Goal: Task Accomplishment & Management: Manage account settings

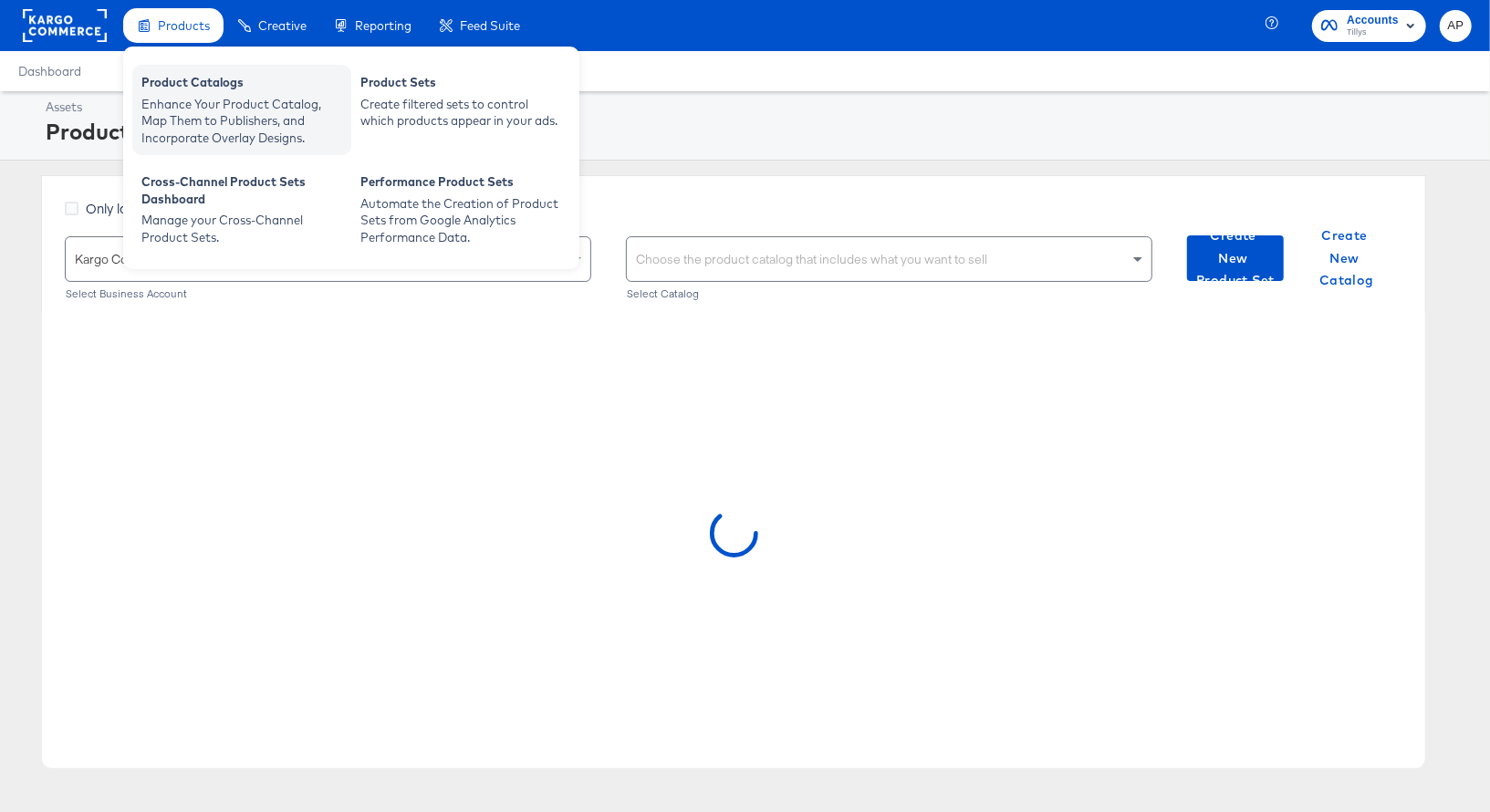
click at [188, 90] on div "Product Catalogs" at bounding box center [242, 84] width 200 height 22
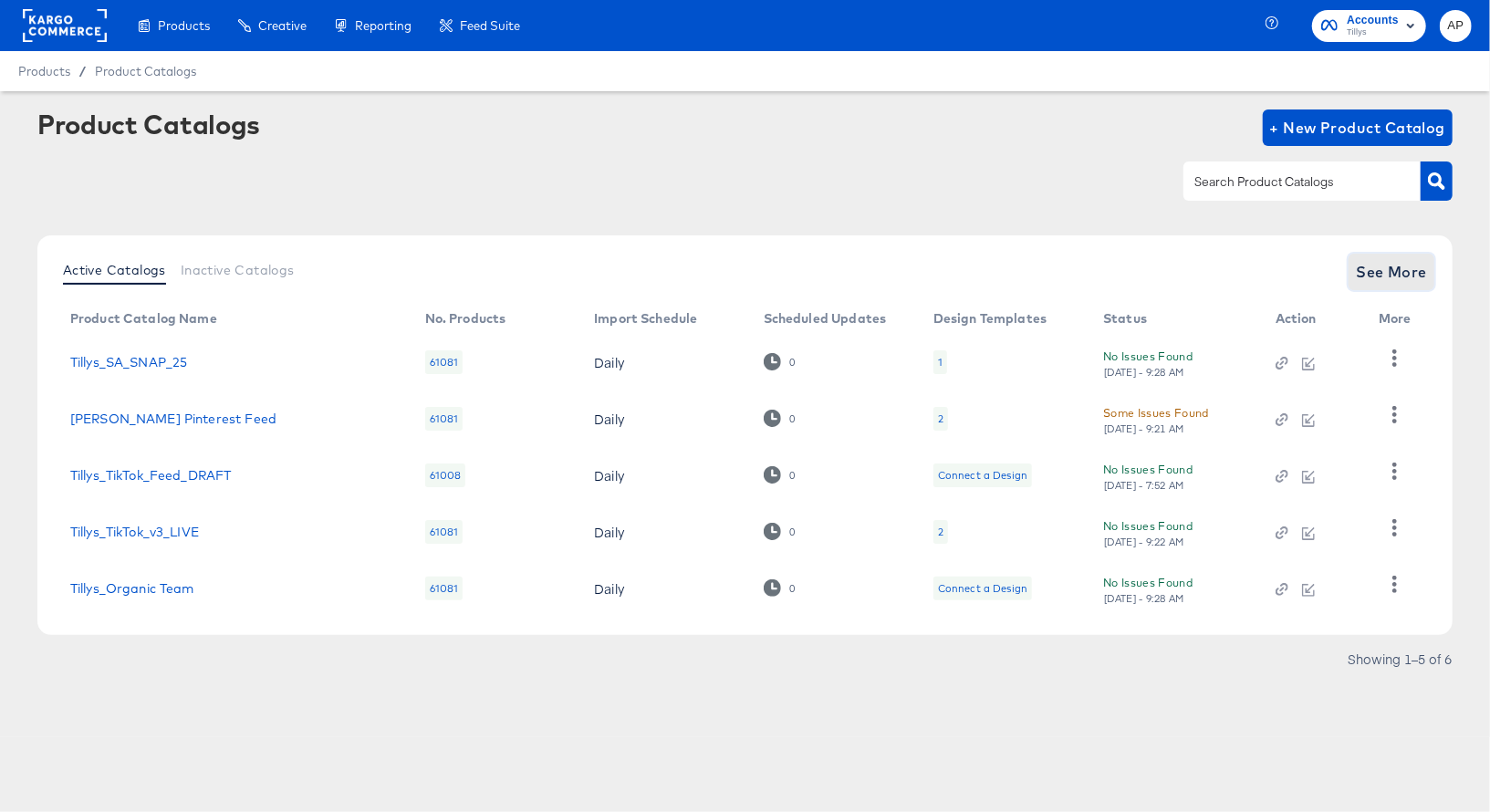
click at [1390, 272] on span "See More" at bounding box center [1392, 272] width 71 height 25
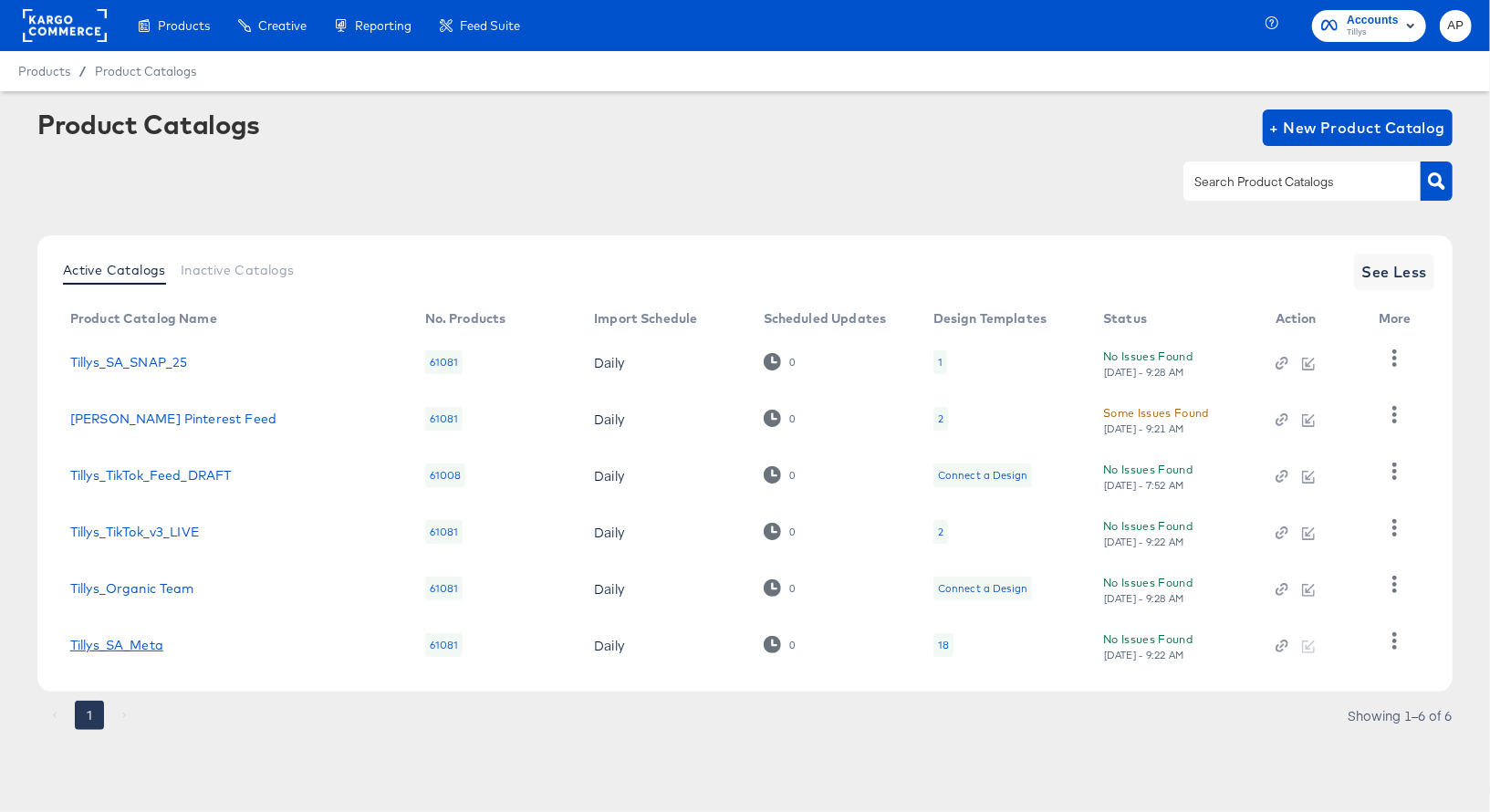
click at [117, 644] on link "Tillys_SA_Meta" at bounding box center [116, 645] width 93 height 15
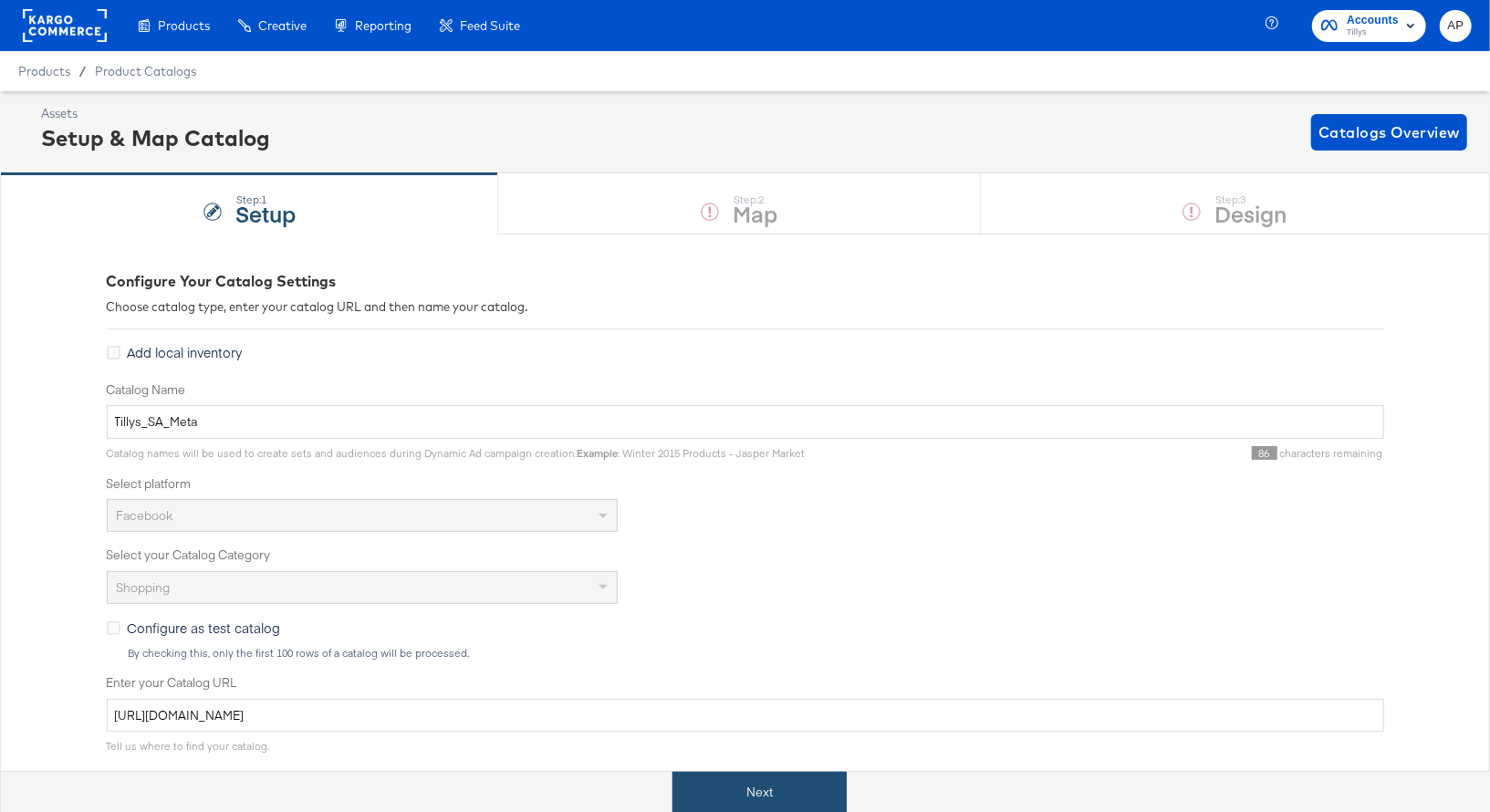
click at [726, 778] on button "Next" at bounding box center [760, 792] width 174 height 41
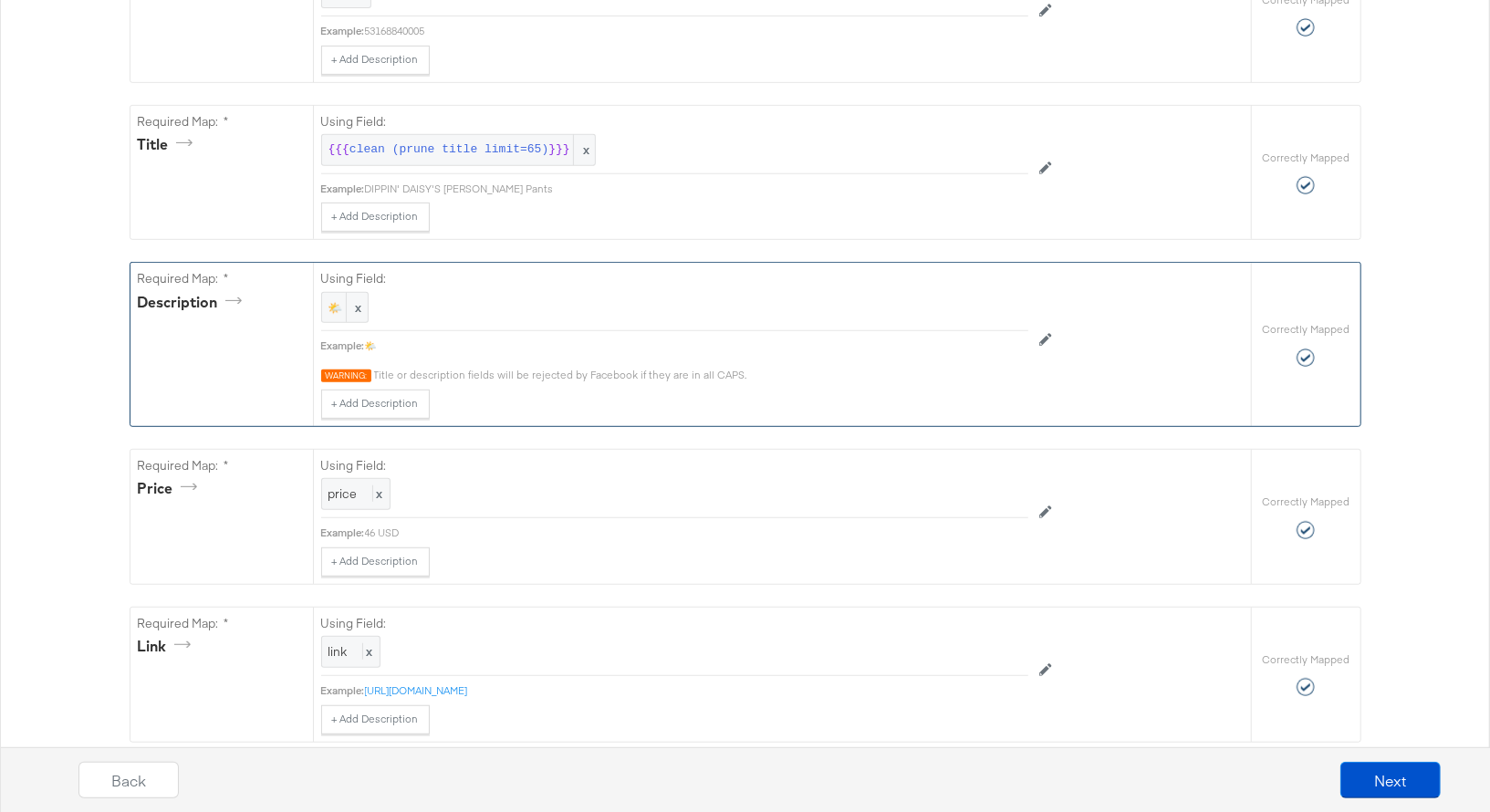
scroll to position [481, 0]
click at [329, 294] on span "🌤️" at bounding box center [345, 303] width 33 height 18
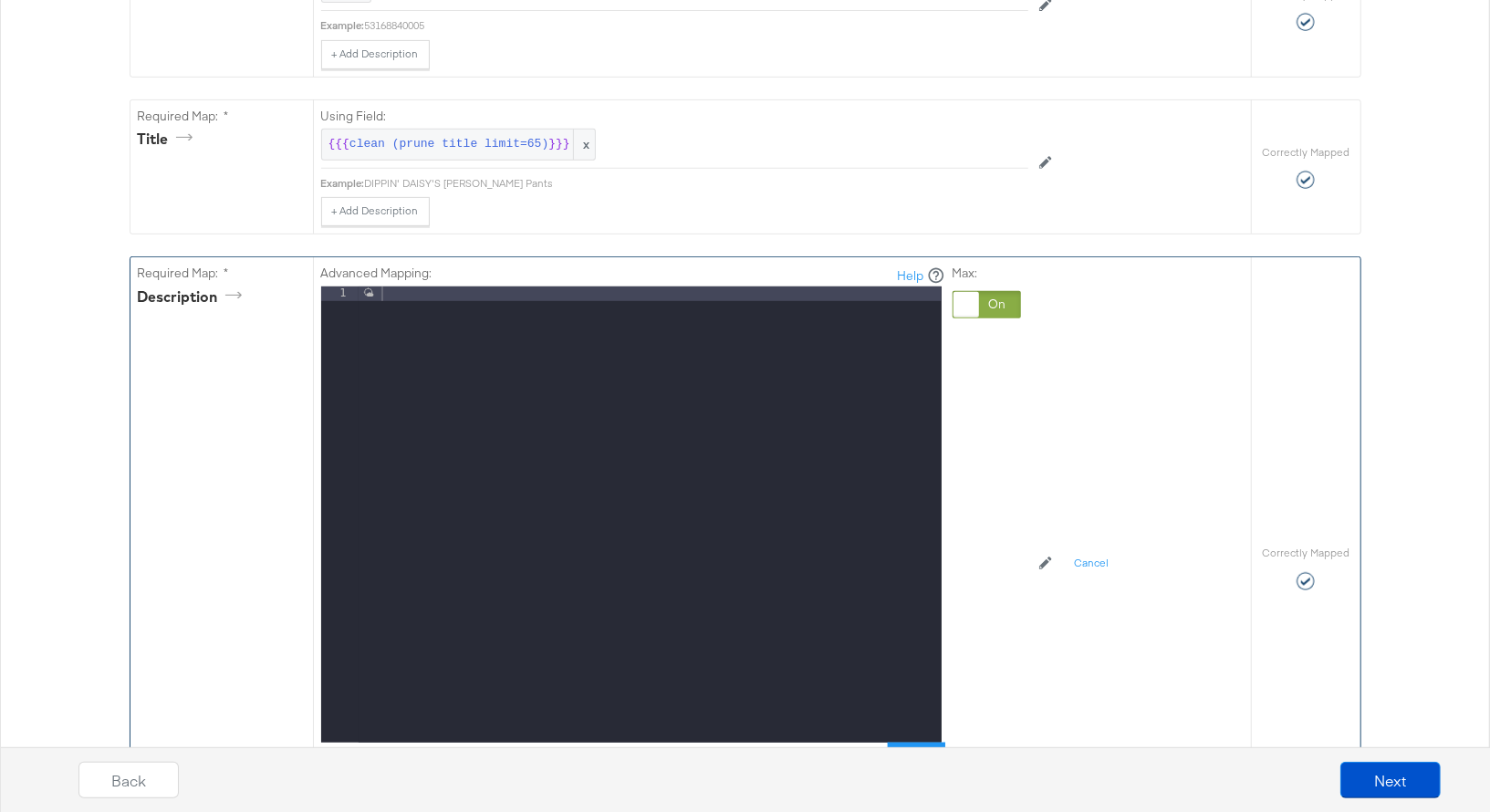
click at [391, 293] on div "🌤 ️" at bounding box center [650, 529] width 583 height 485
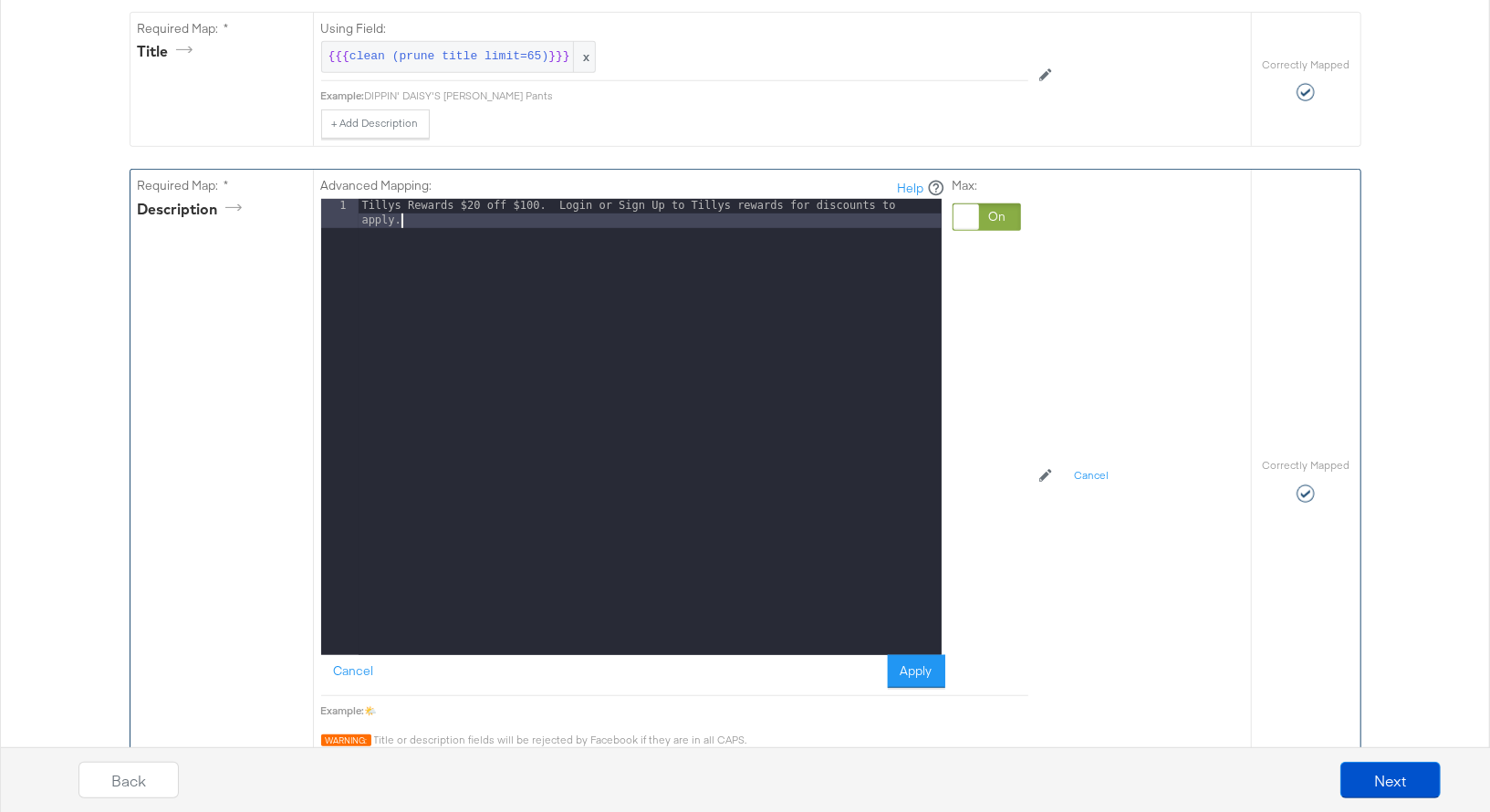
scroll to position [570, 0]
click at [918, 663] on button "Apply" at bounding box center [916, 671] width 57 height 33
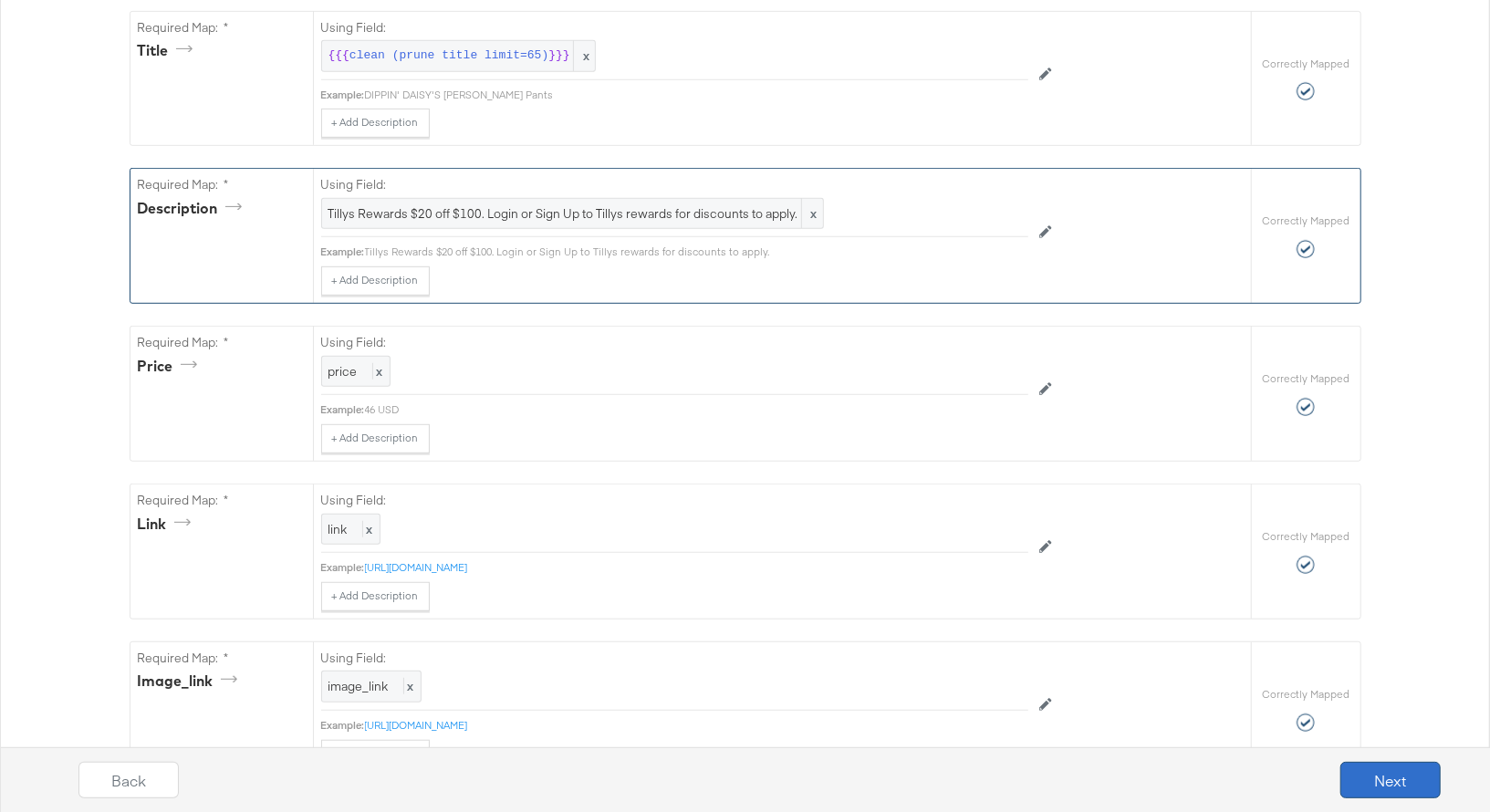
click at [1397, 782] on button "Next" at bounding box center [1390, 779] width 100 height 37
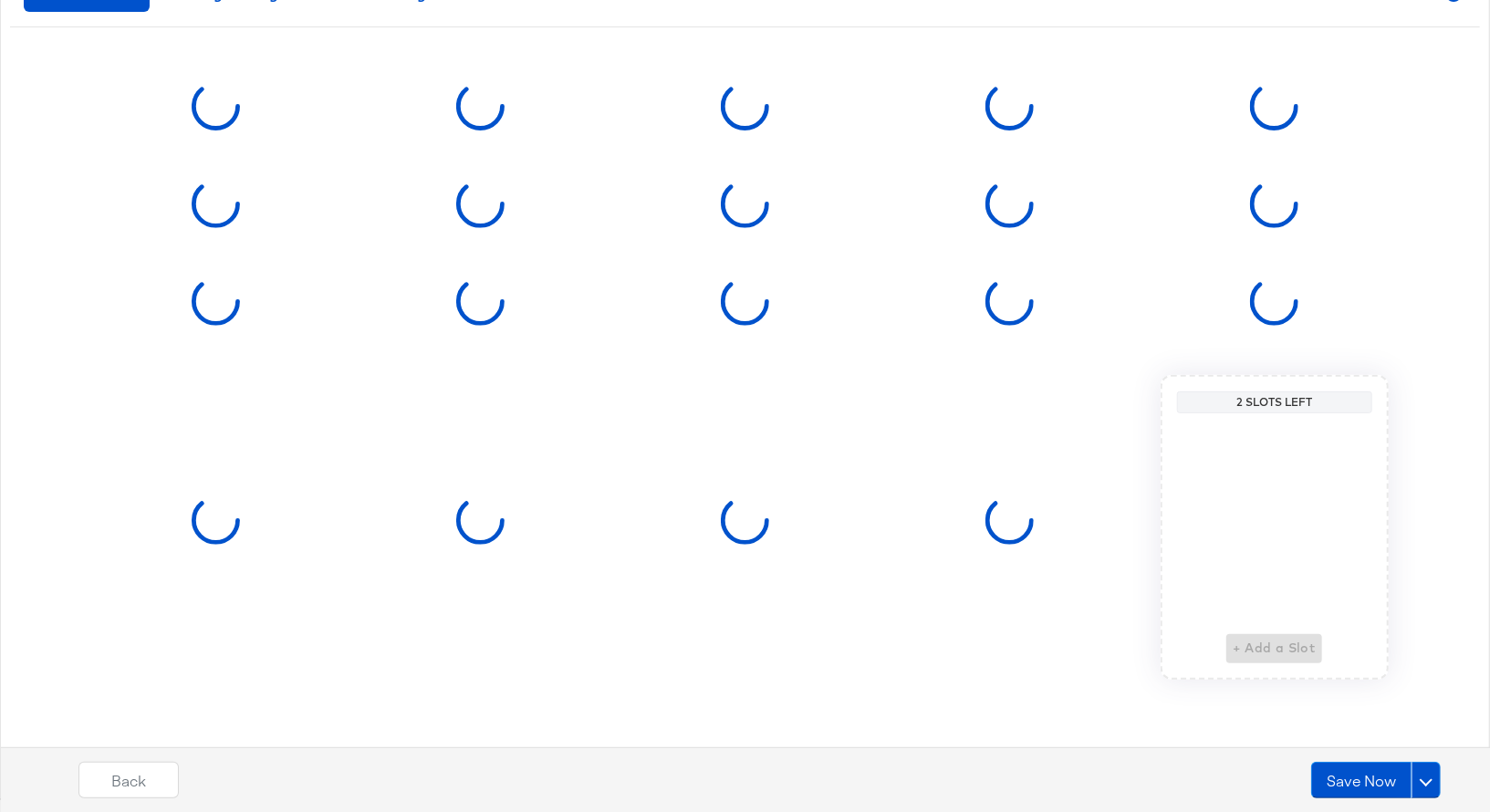
scroll to position [0, 0]
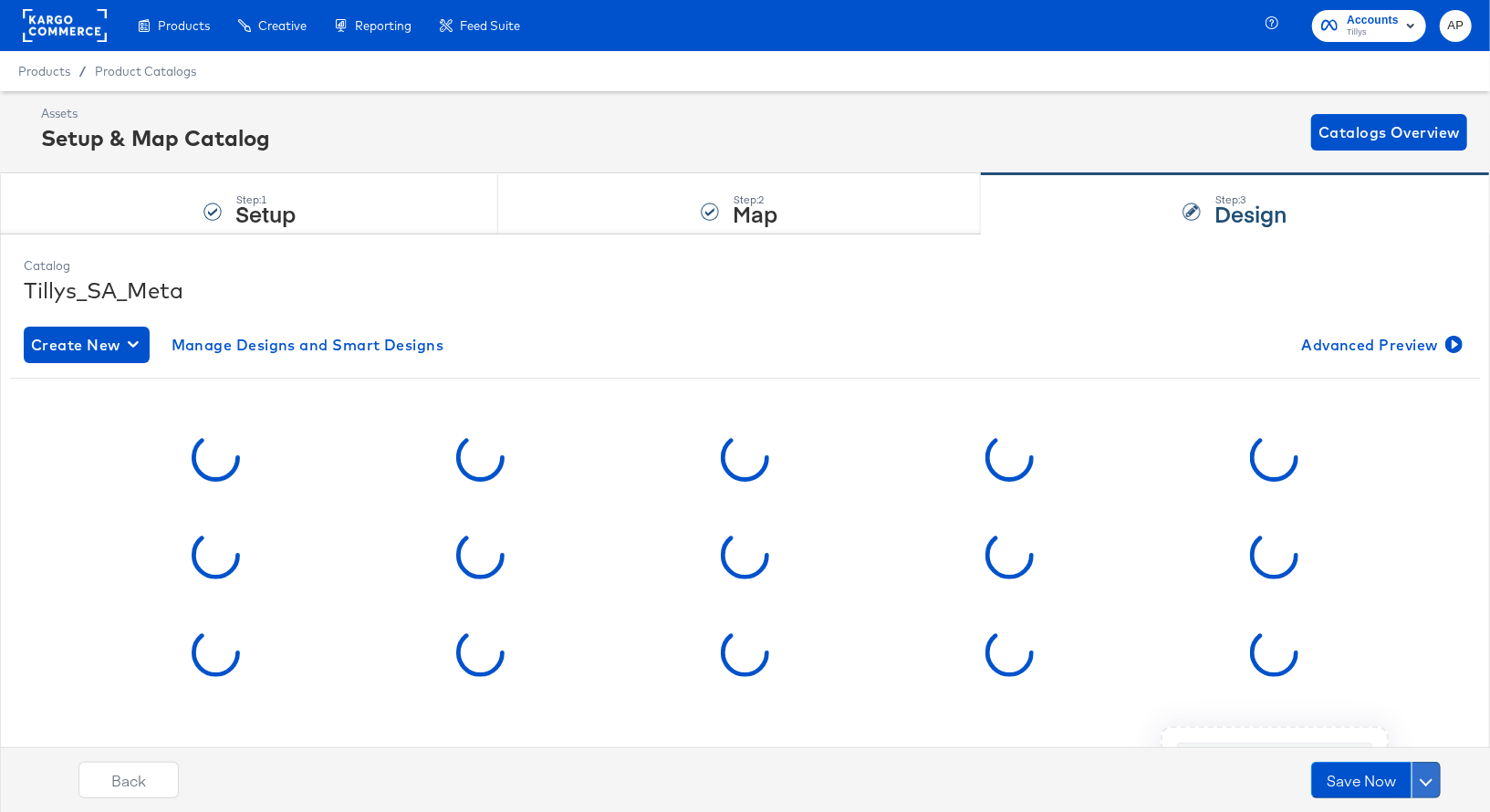
click at [1426, 777] on span at bounding box center [1426, 780] width 13 height 13
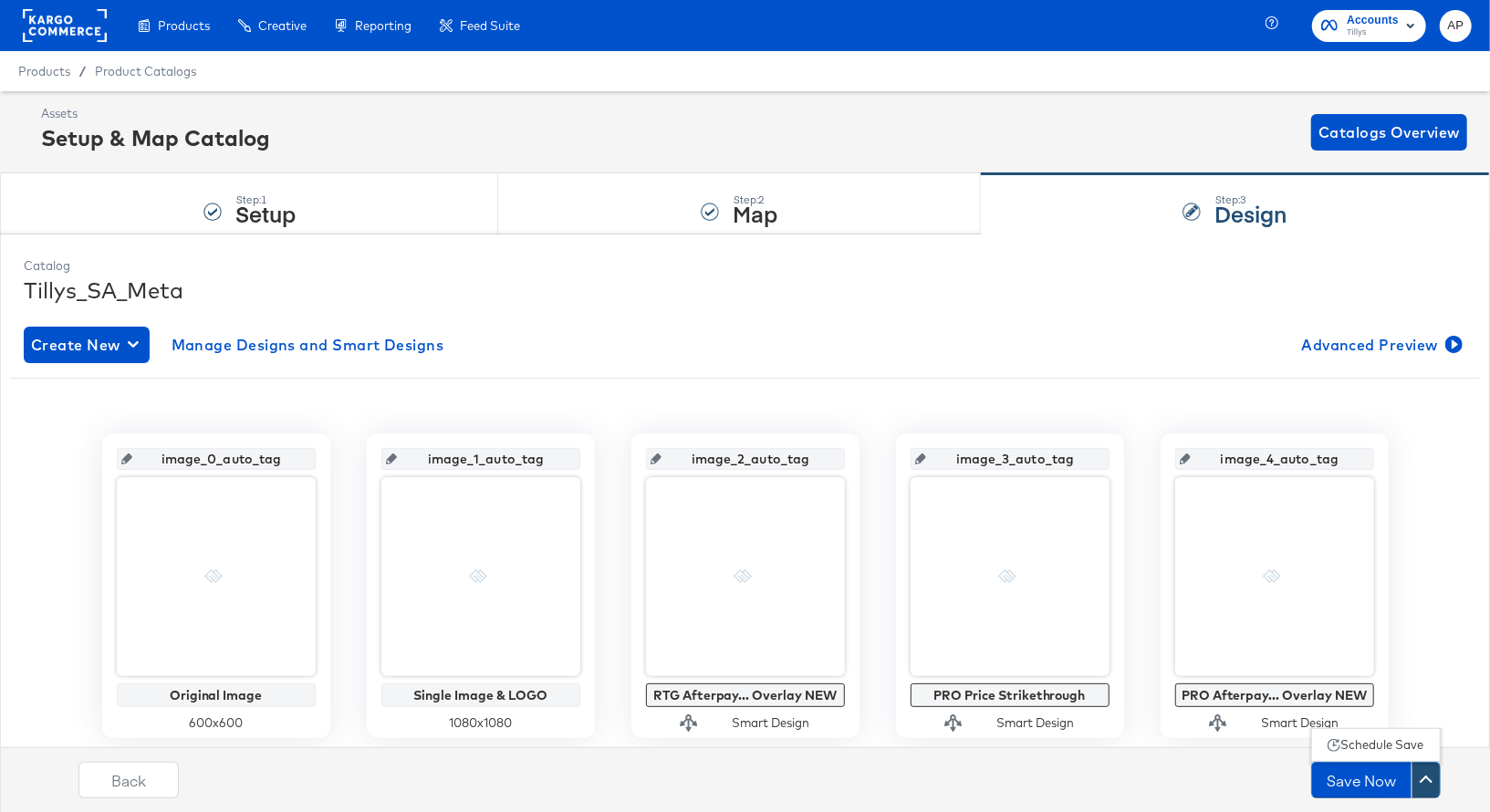
click at [1392, 747] on div "Schedule Save" at bounding box center [1382, 745] width 83 height 18
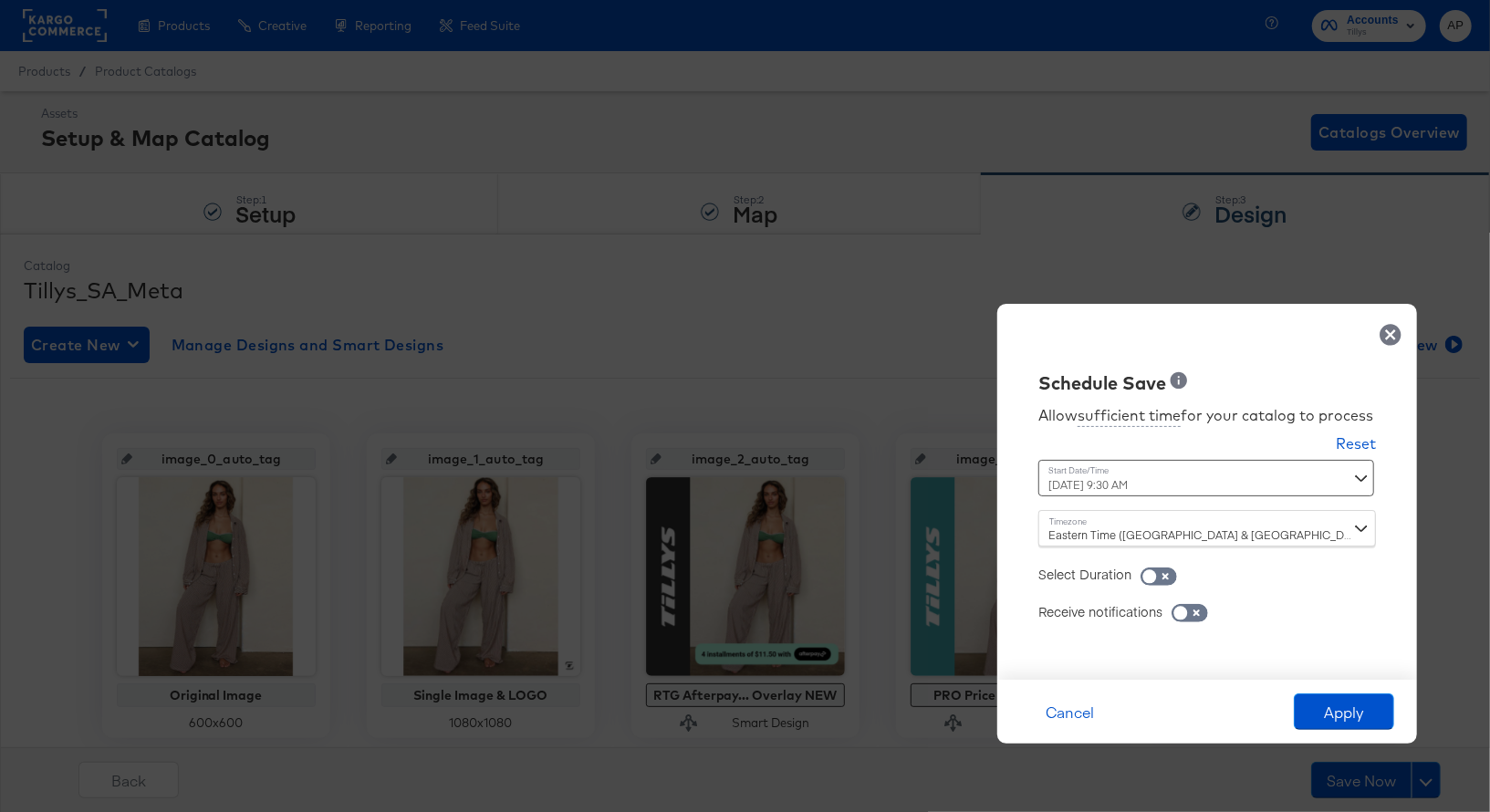
click at [1158, 486] on div "[DATE] 9:30 AM ‹ [DATE] › Su Mo Tu We Th Fr Sa 28 29 30 1 2 3 4 5 6 7 8 9 10 11…" at bounding box center [1162, 478] width 247 height 37
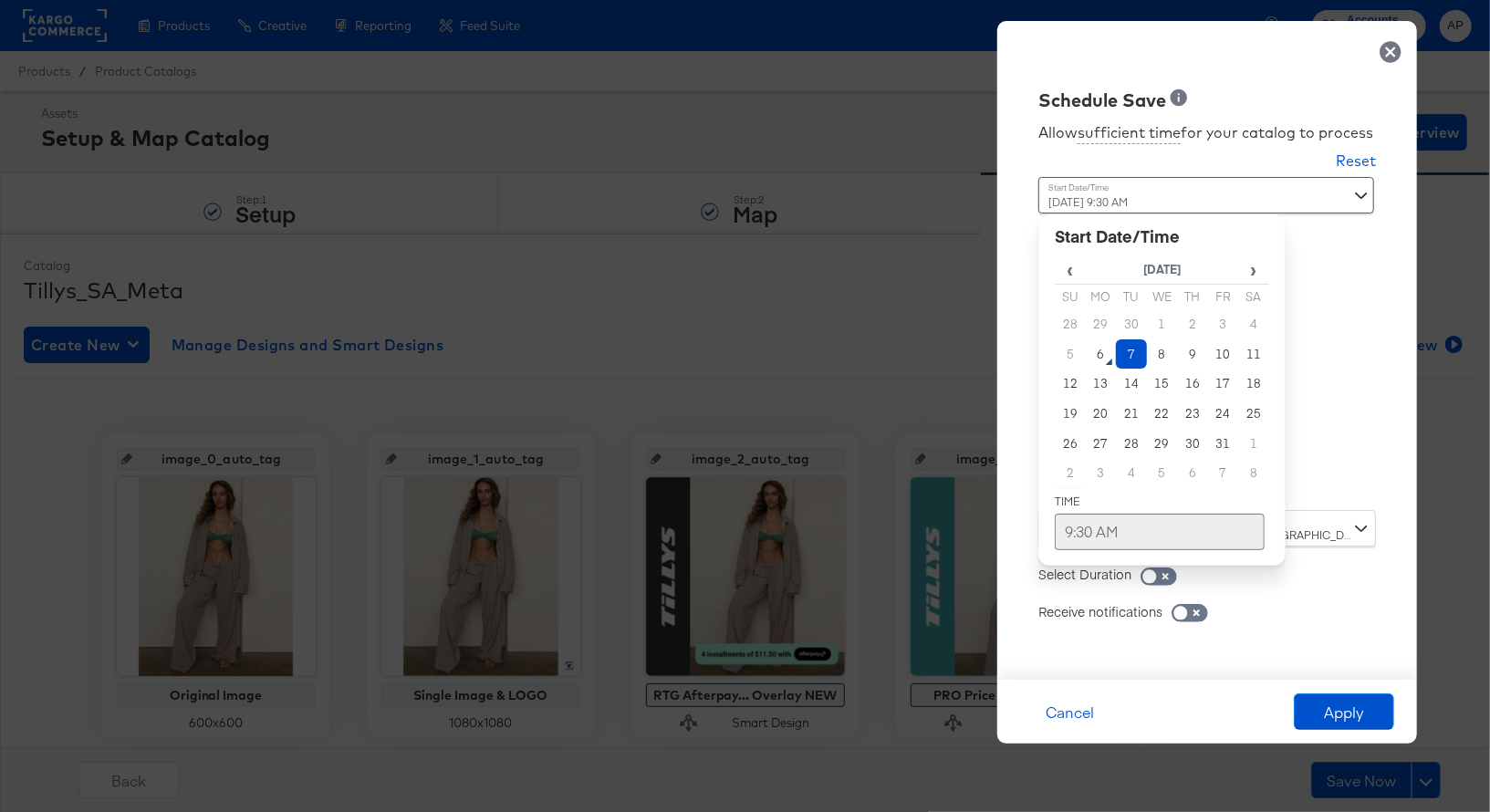
click at [1112, 525] on td "9:30 AM" at bounding box center [1159, 531] width 210 height 37
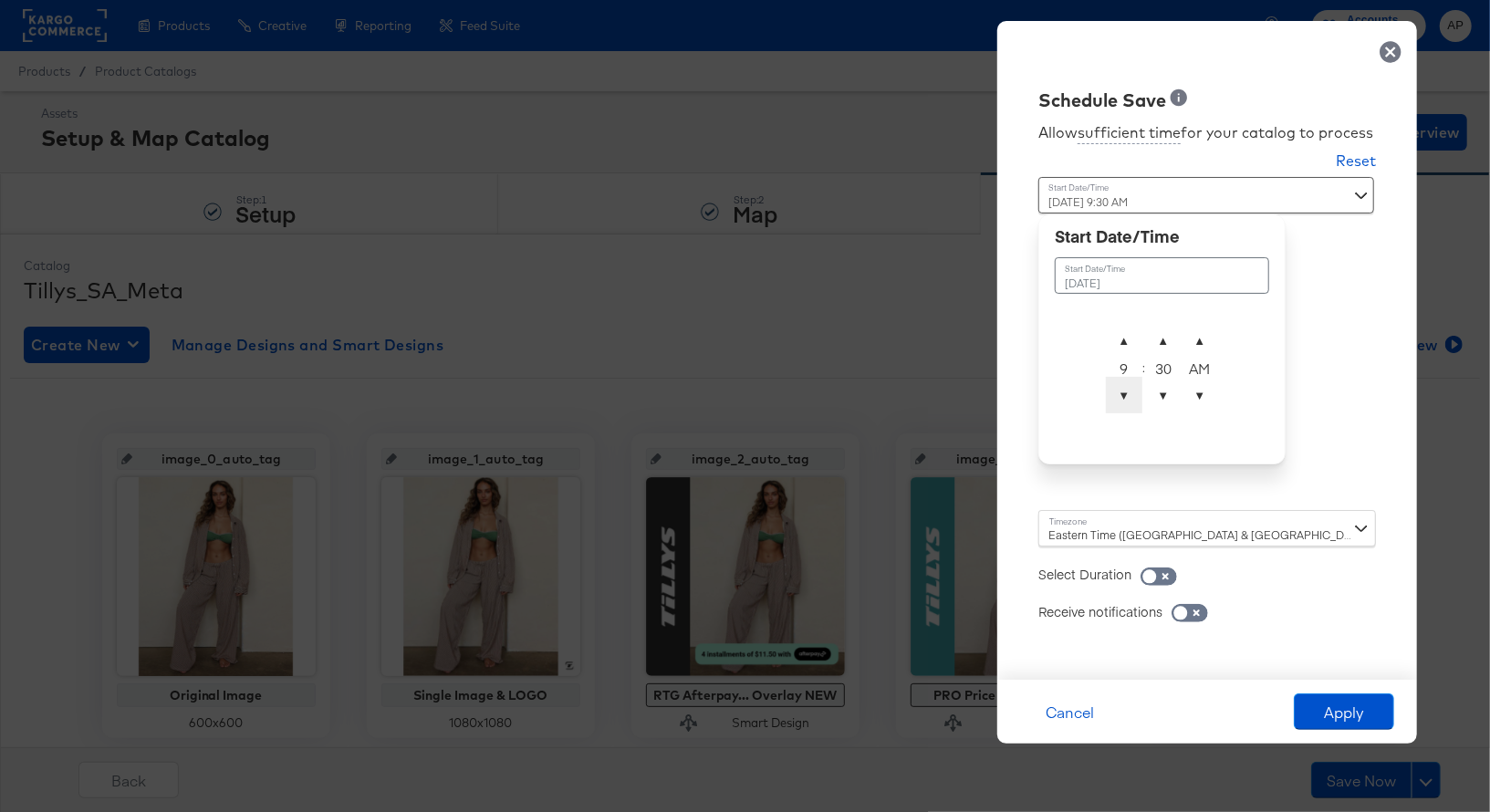
click at [1126, 397] on span "▼" at bounding box center [1124, 394] width 37 height 37
click at [1126, 342] on span "▲" at bounding box center [1124, 340] width 37 height 37
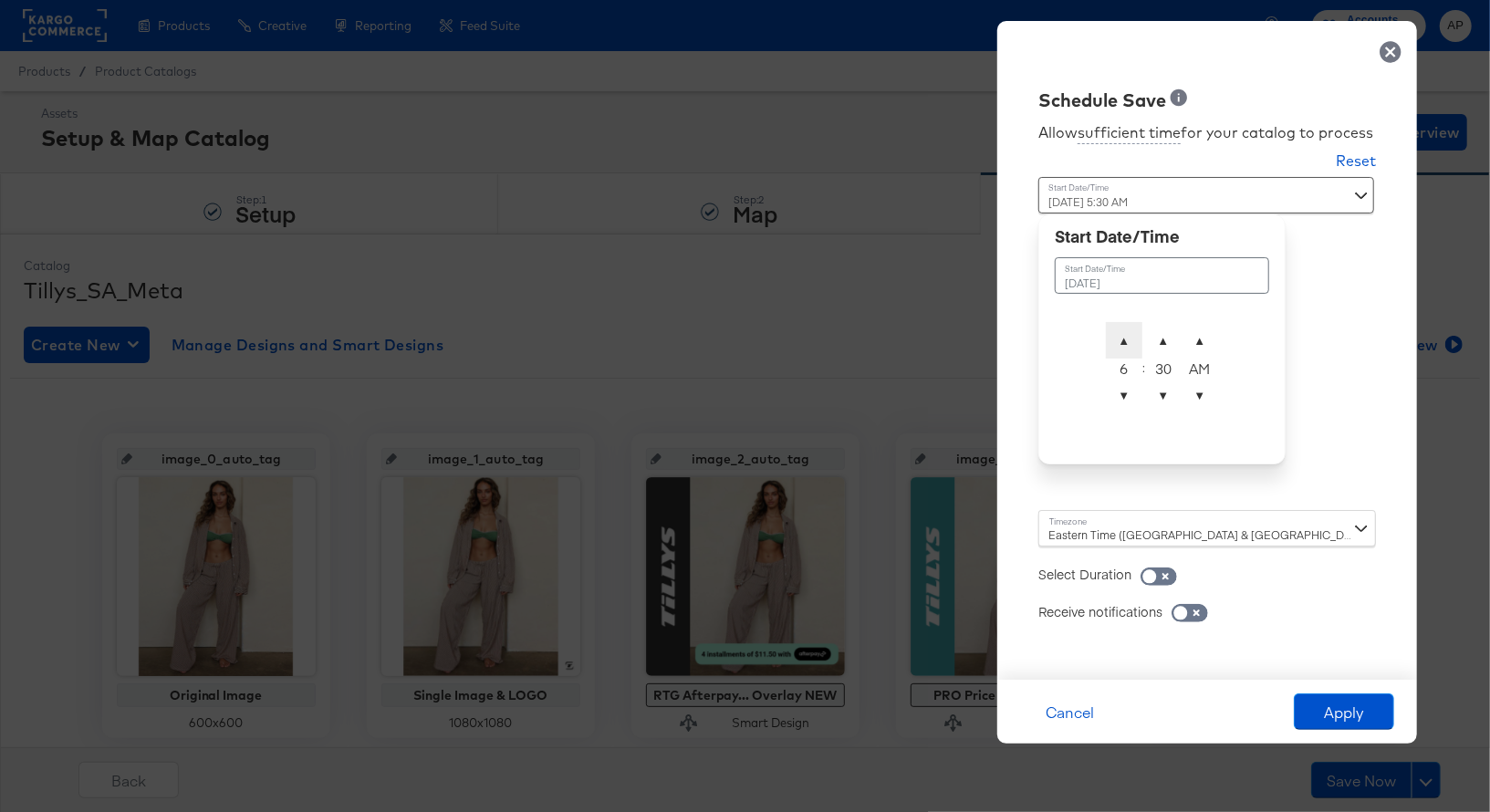
type input "[DATE] 6:30 AM"
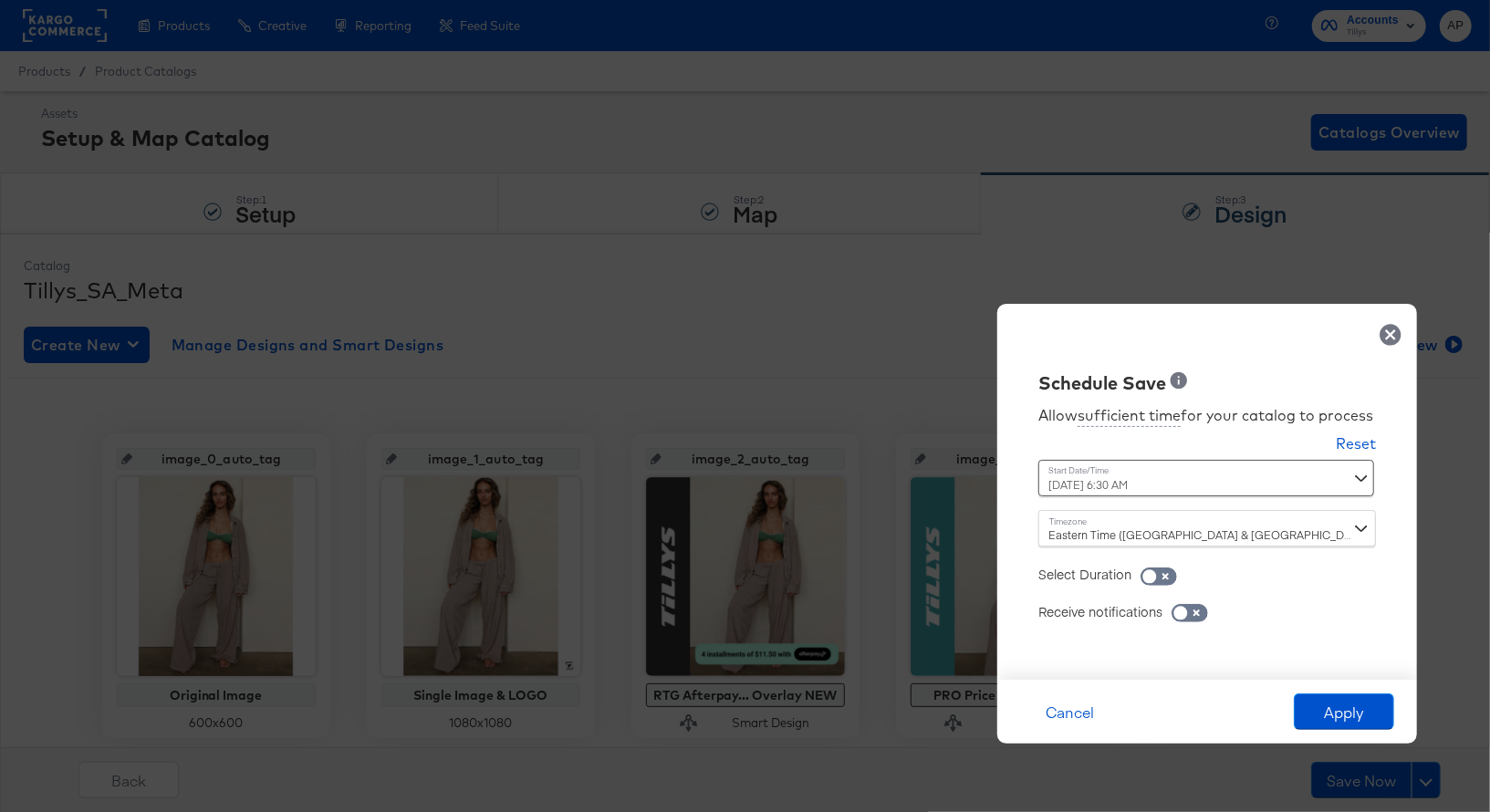
click at [1368, 271] on div "Schedule Save Allow sufficient time for your catalog to process Reset Time : [D…" at bounding box center [745, 406] width 1490 height 812
click at [1274, 479] on div "[DATE] 6:30 AM October 7th 2025 ▲ 6 ▼ : ▲ 30 ▼ ▲ AM ▼" at bounding box center [1162, 478] width 247 height 37
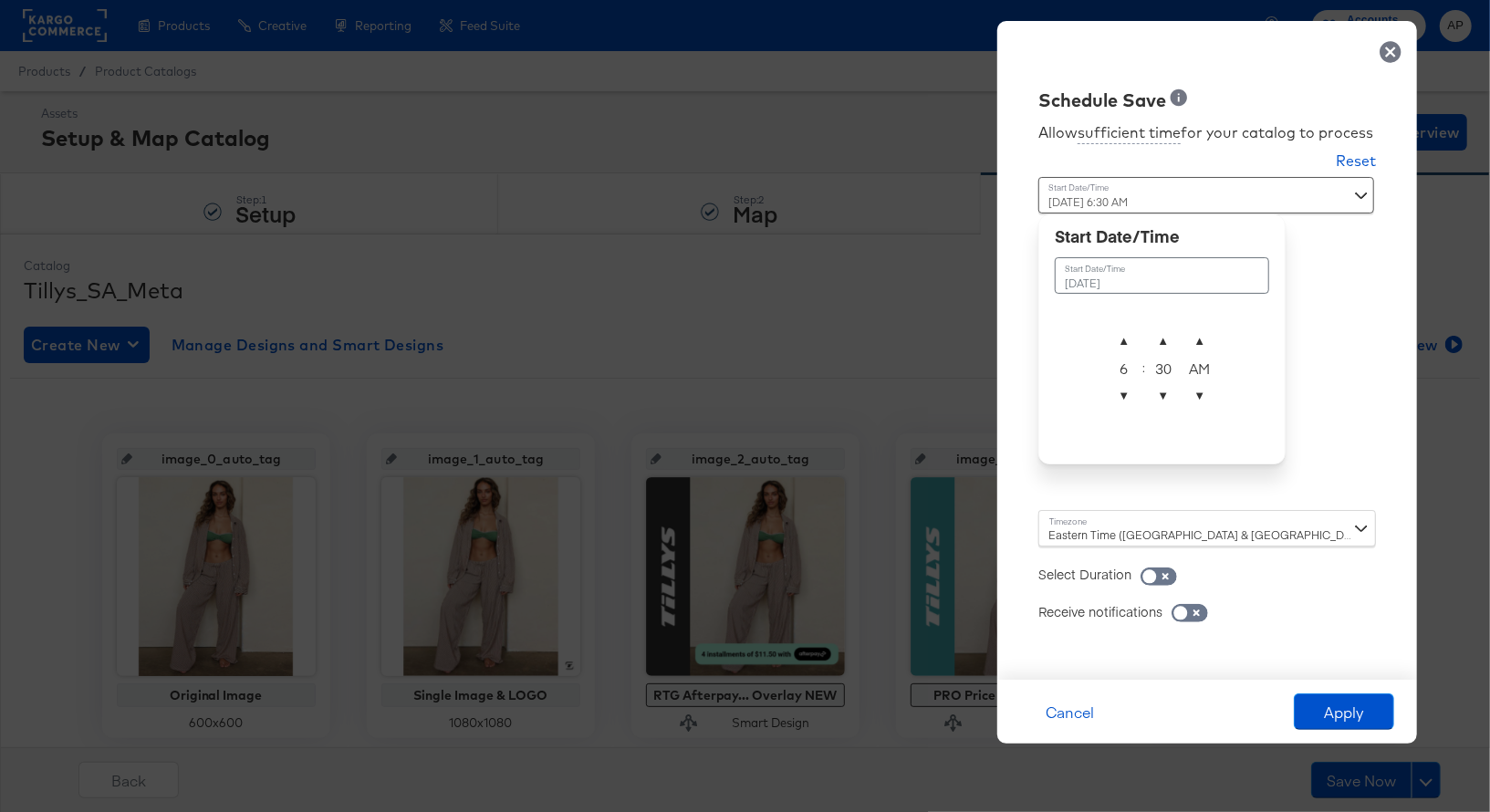
click at [1378, 281] on div "Schedule Save Allow sufficient time for your catalog to process Reset Time : [D…" at bounding box center [745, 406] width 1490 height 812
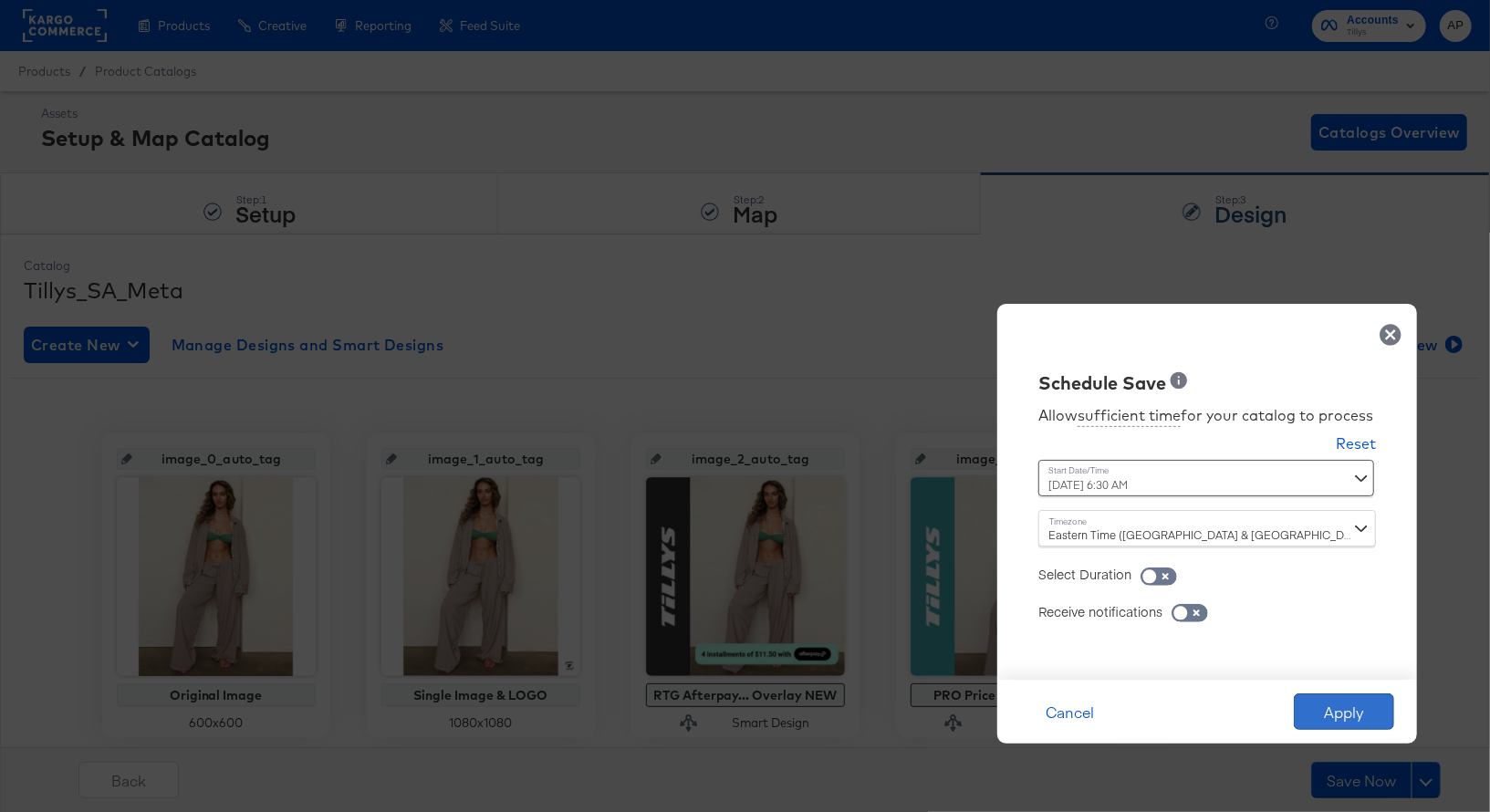
click at [1331, 718] on button "Apply" at bounding box center [1343, 711] width 100 height 37
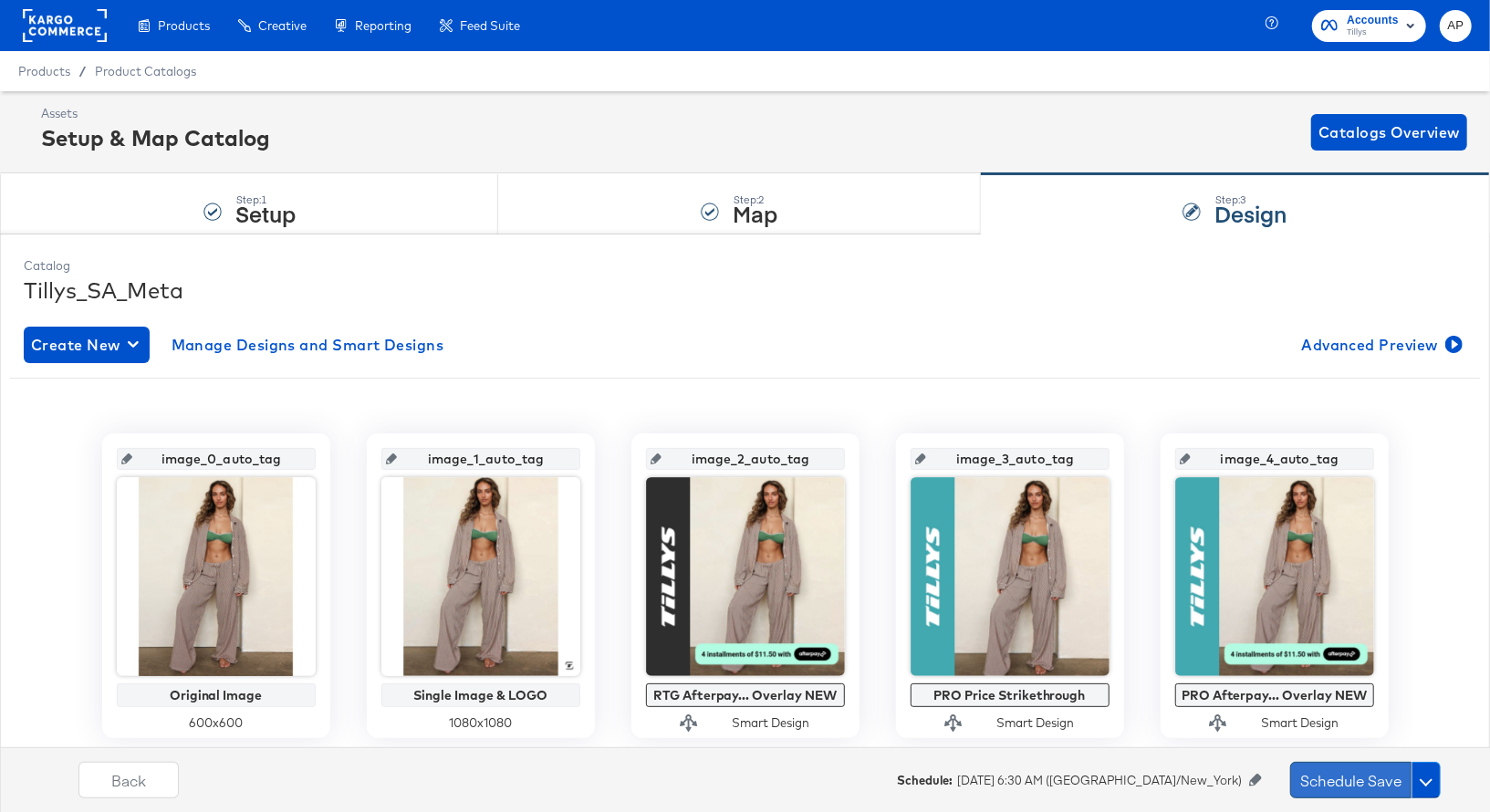
click at [1376, 783] on button "Schedule Save" at bounding box center [1351, 779] width 122 height 37
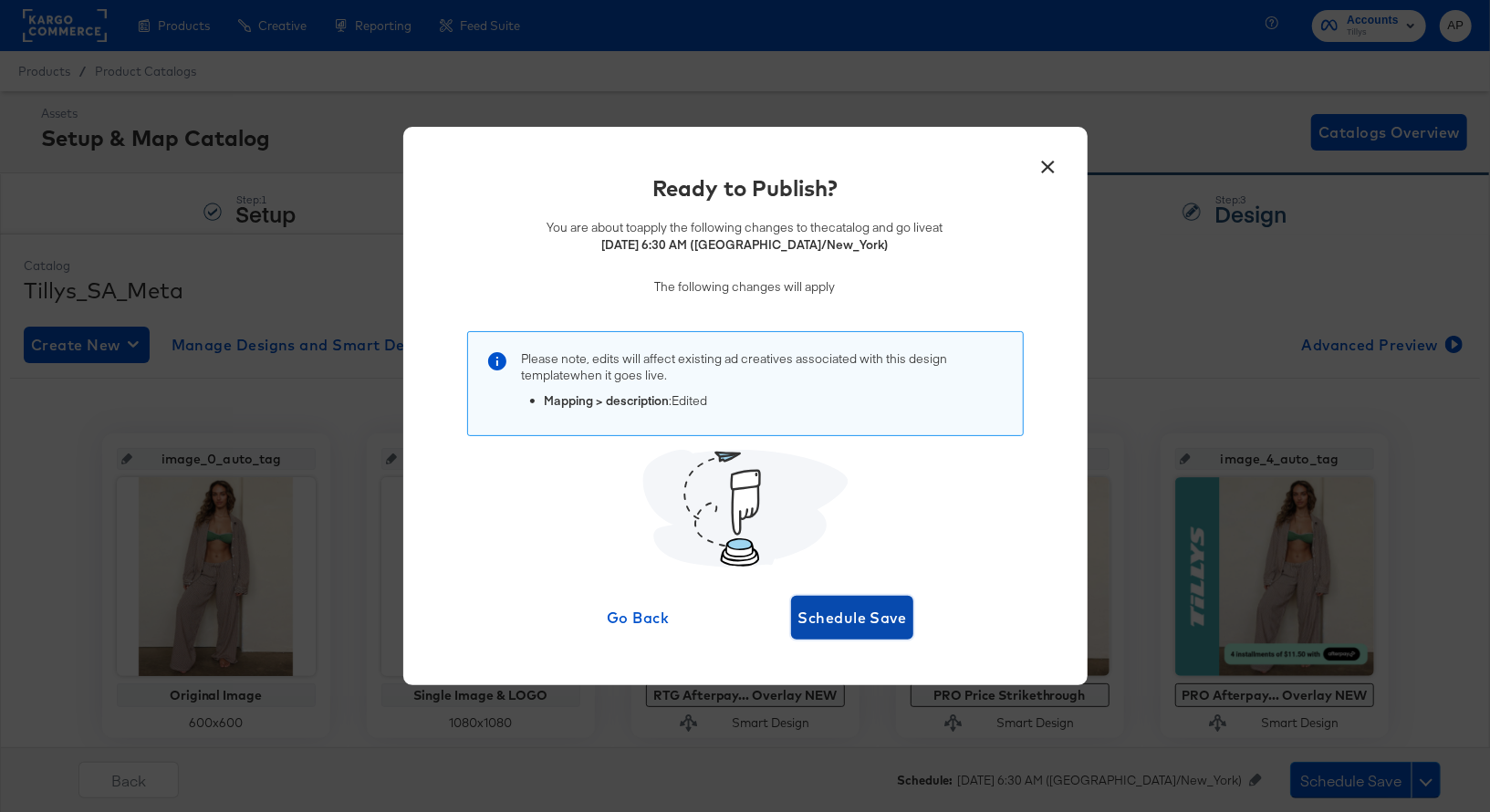
click at [847, 619] on span "Schedule Save" at bounding box center [852, 617] width 109 height 25
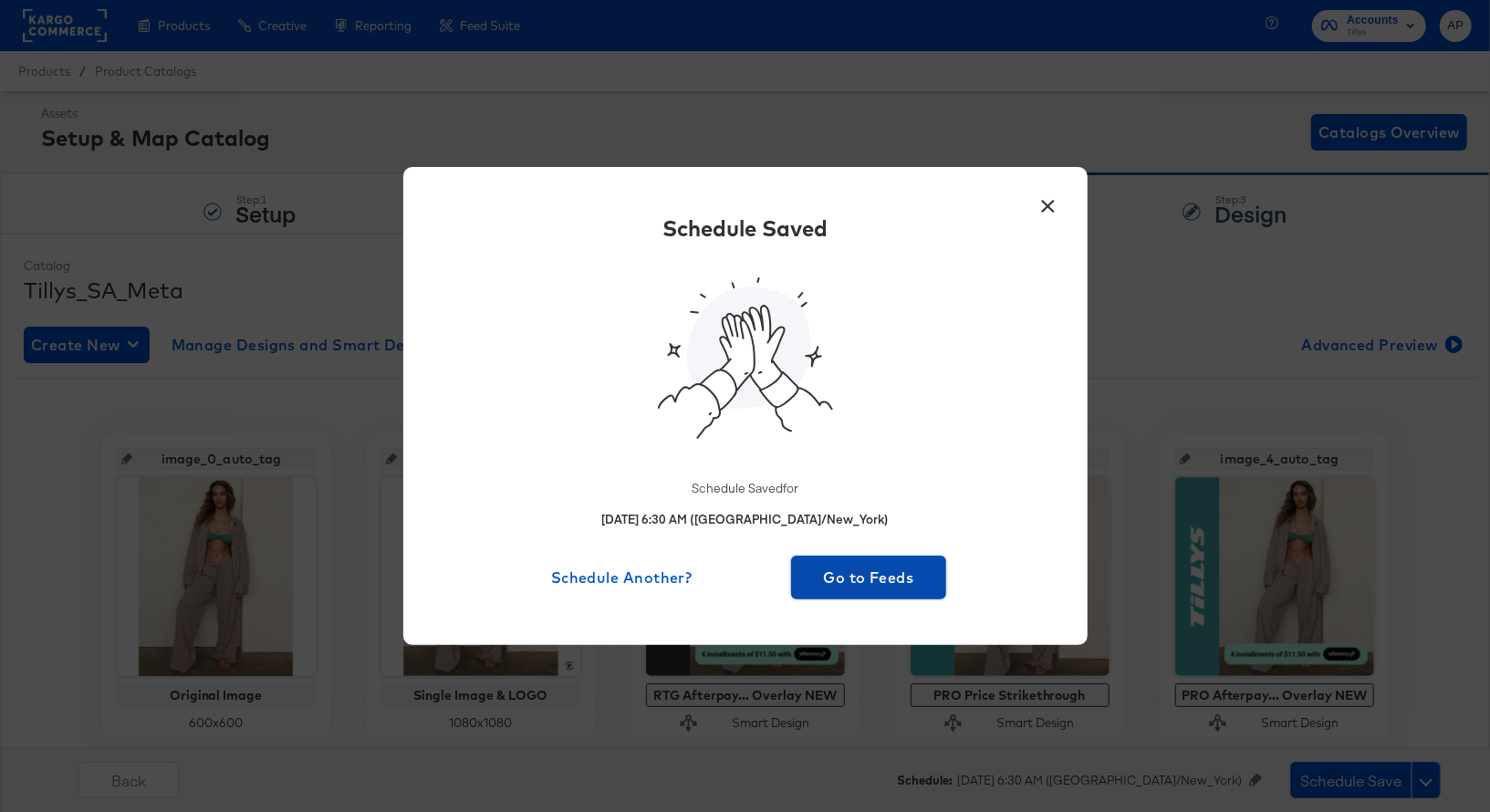
click at [882, 576] on span "Go to Feeds" at bounding box center [868, 577] width 141 height 25
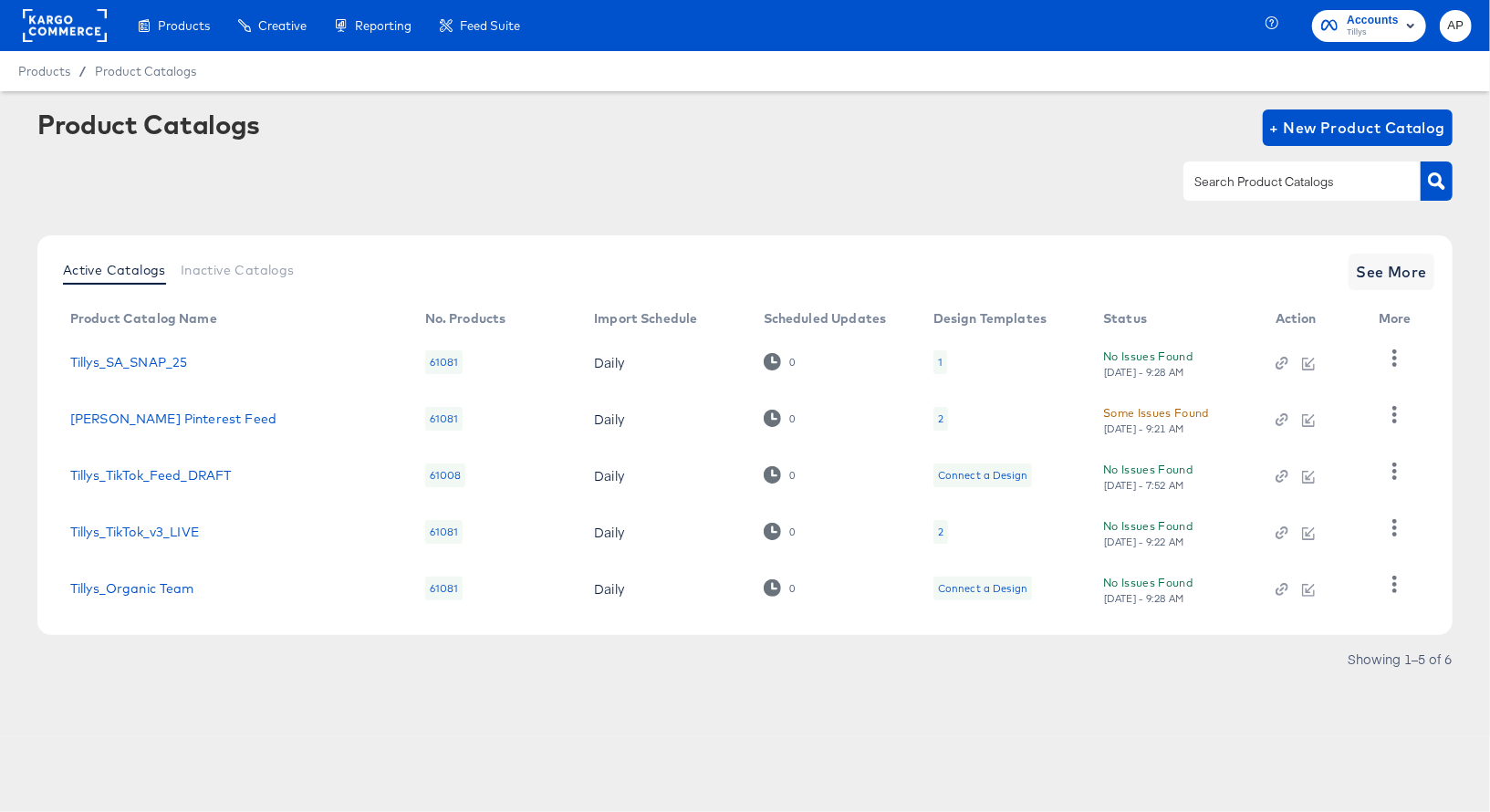
click at [1340, 271] on div "Active Catalogs Inactive Catalogs See More" at bounding box center [745, 272] width 1379 height 37
click at [1383, 271] on span "See More" at bounding box center [1392, 272] width 71 height 25
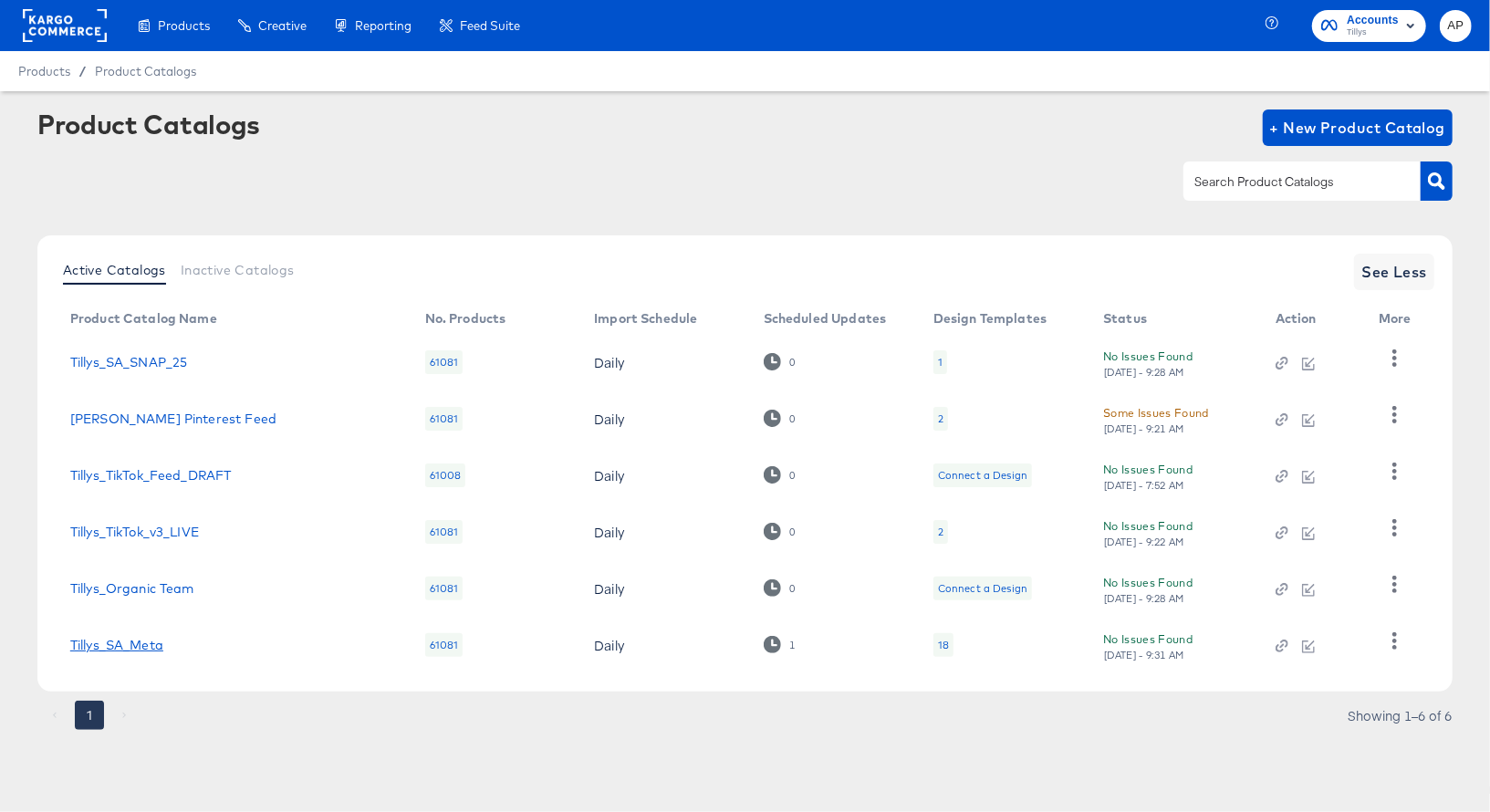
click at [127, 646] on link "Tillys_SA_Meta" at bounding box center [116, 645] width 93 height 15
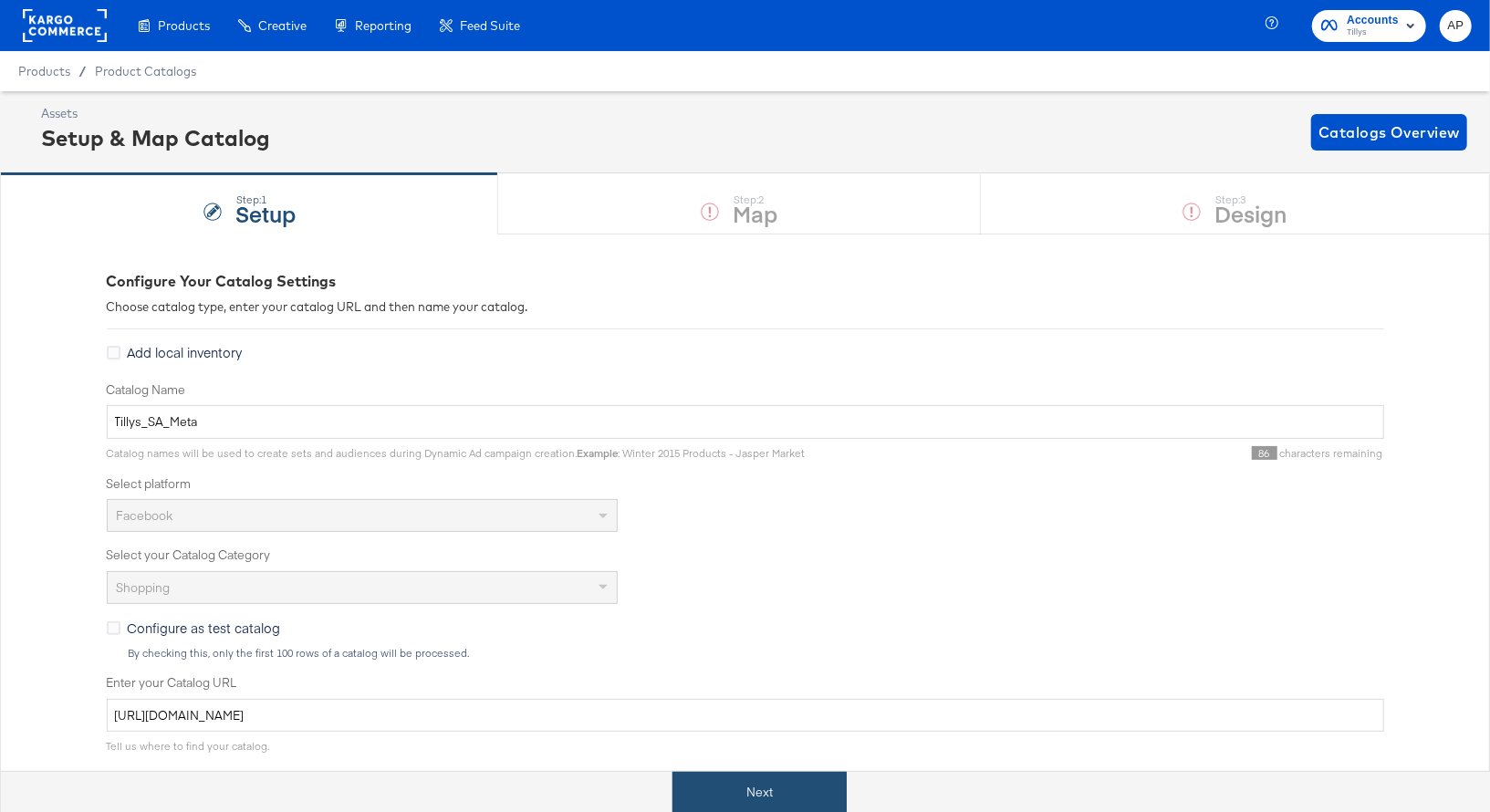
click at [754, 799] on button "Next" at bounding box center [760, 792] width 174 height 41
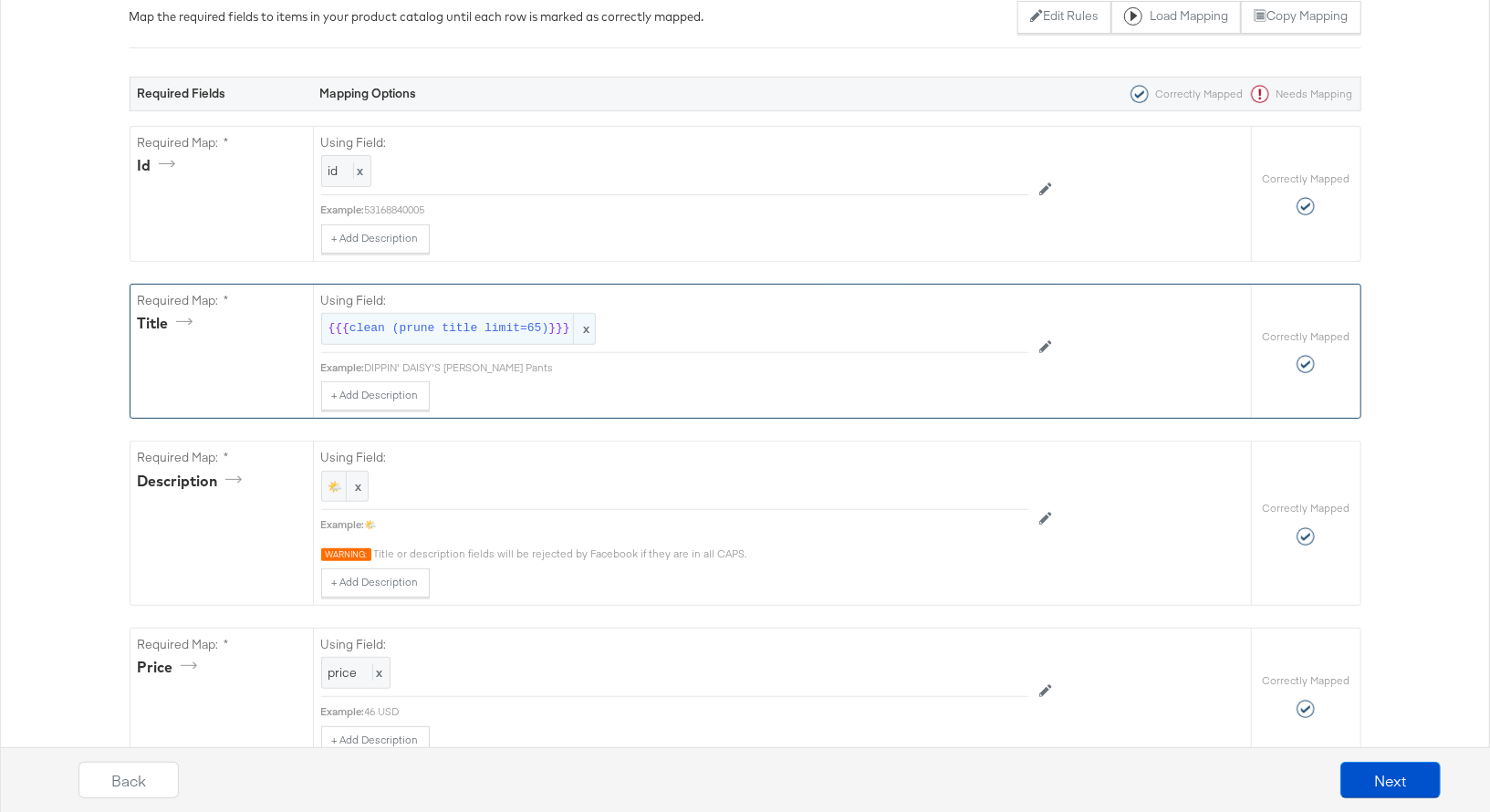
scroll to position [299, 0]
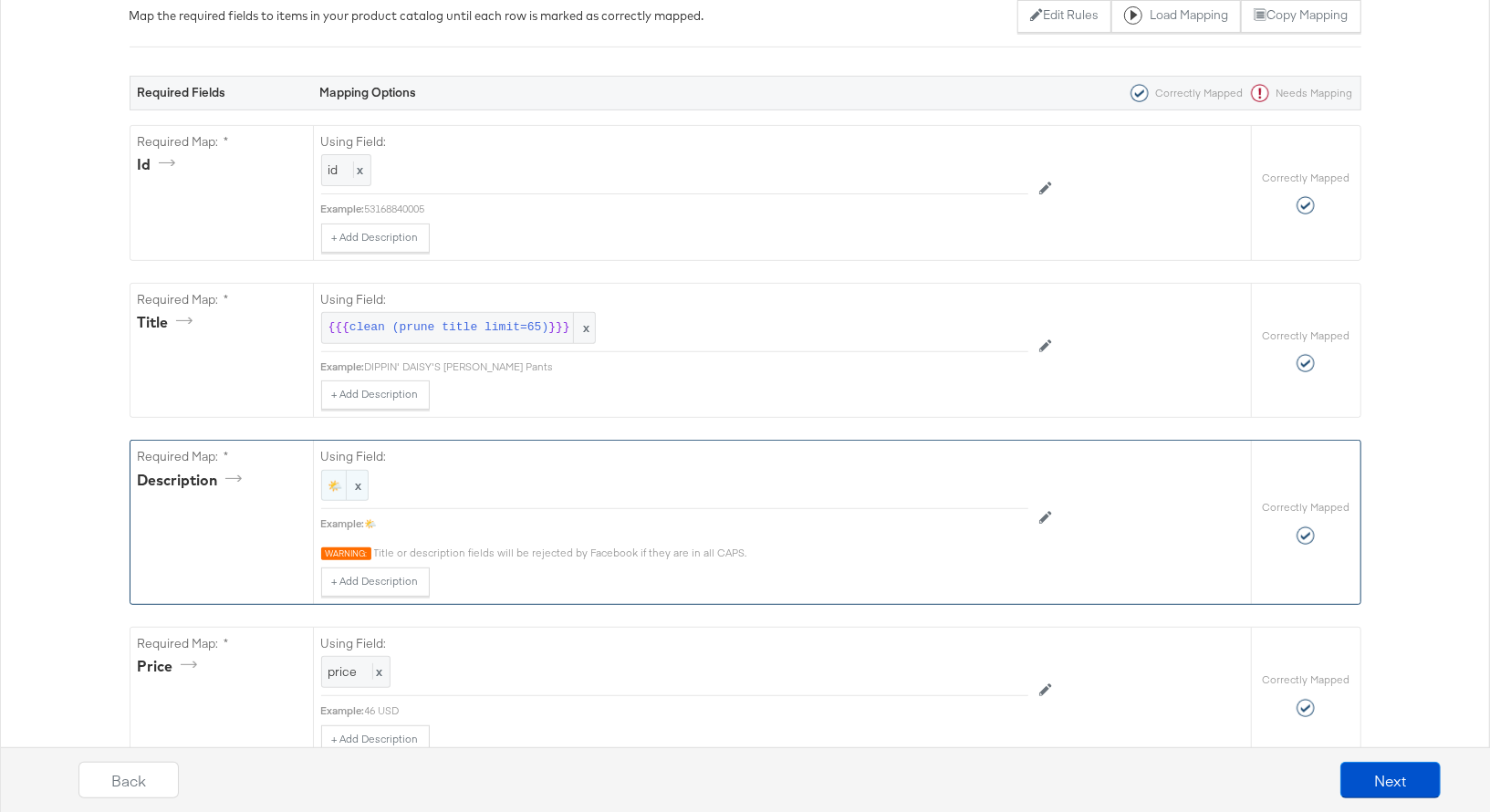
click at [336, 480] on span "🌤️" at bounding box center [345, 486] width 33 height 18
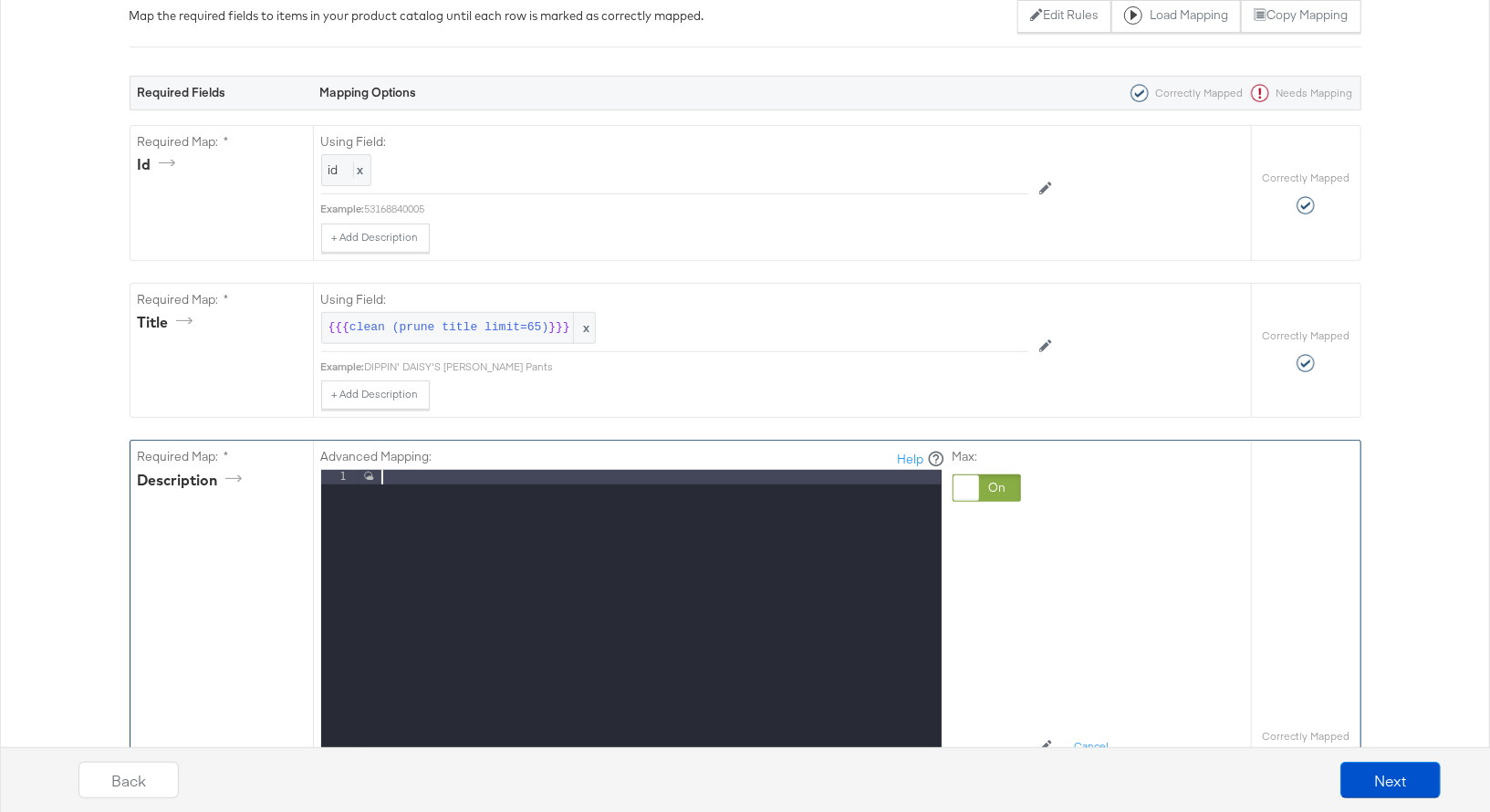
click at [379, 479] on div "🌤 ️" at bounding box center [650, 713] width 583 height 485
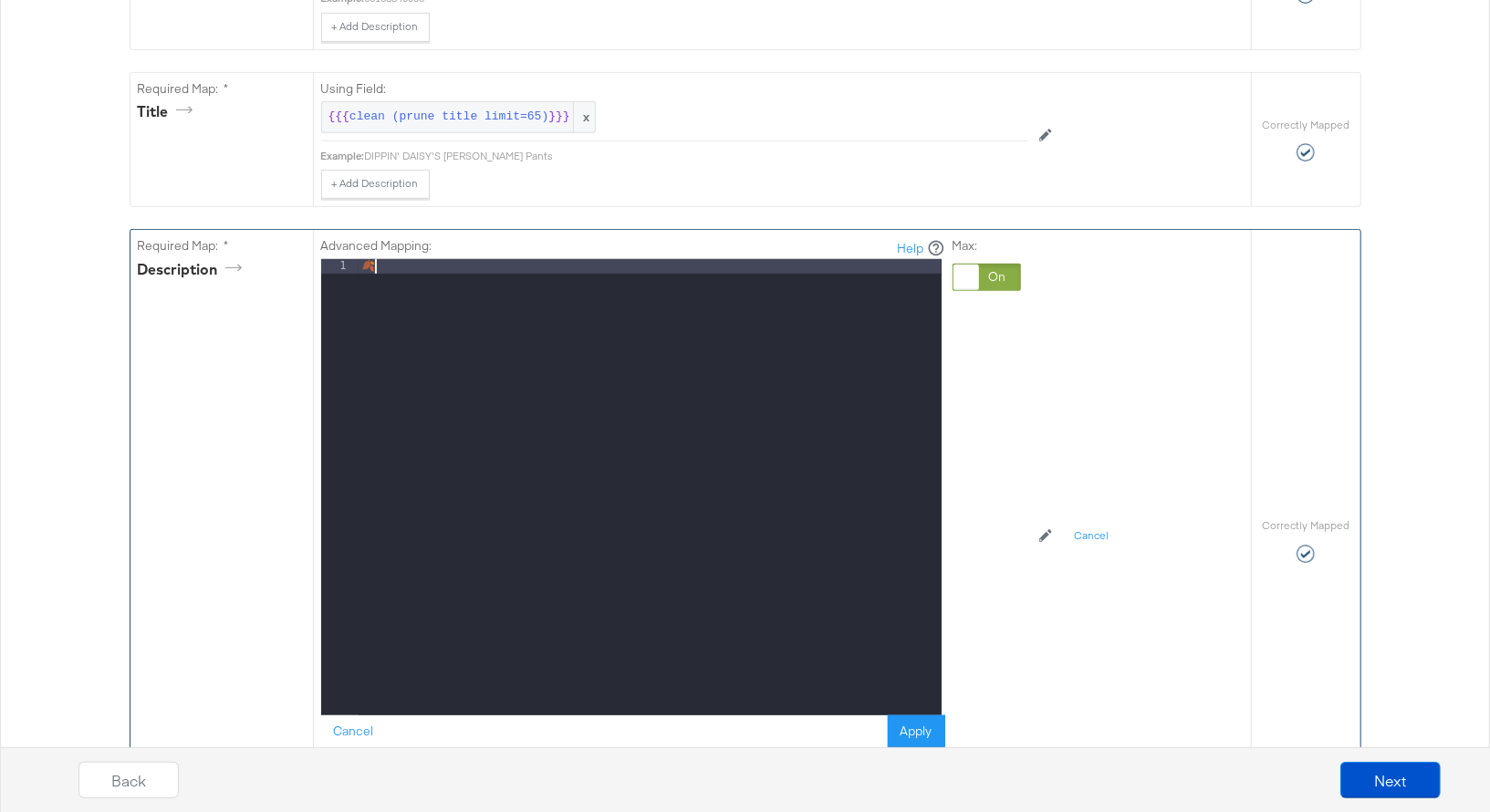
scroll to position [543, 0]
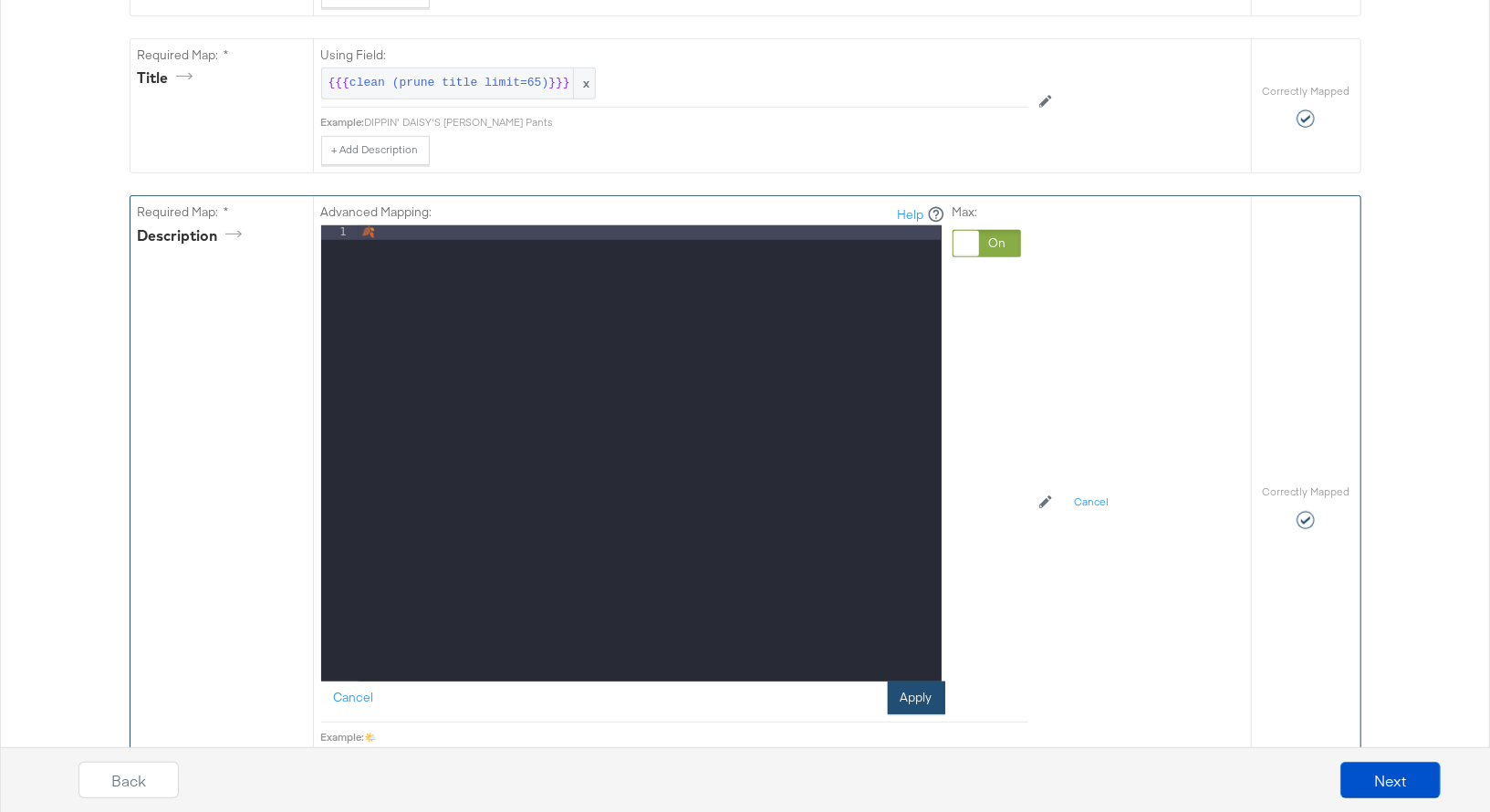
click at [907, 688] on button "Apply" at bounding box center [916, 698] width 57 height 33
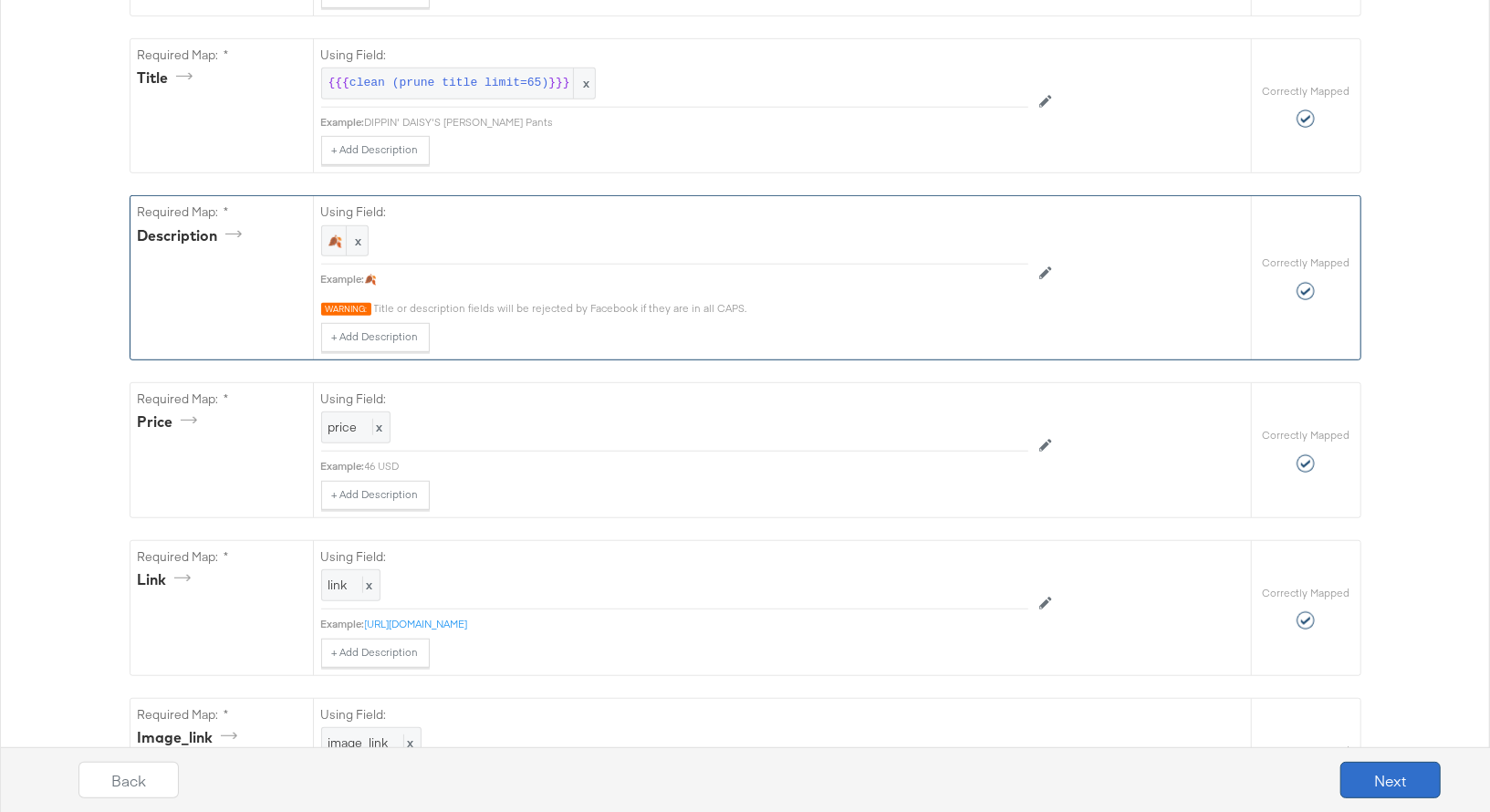
click at [1394, 778] on button "Next" at bounding box center [1390, 779] width 100 height 37
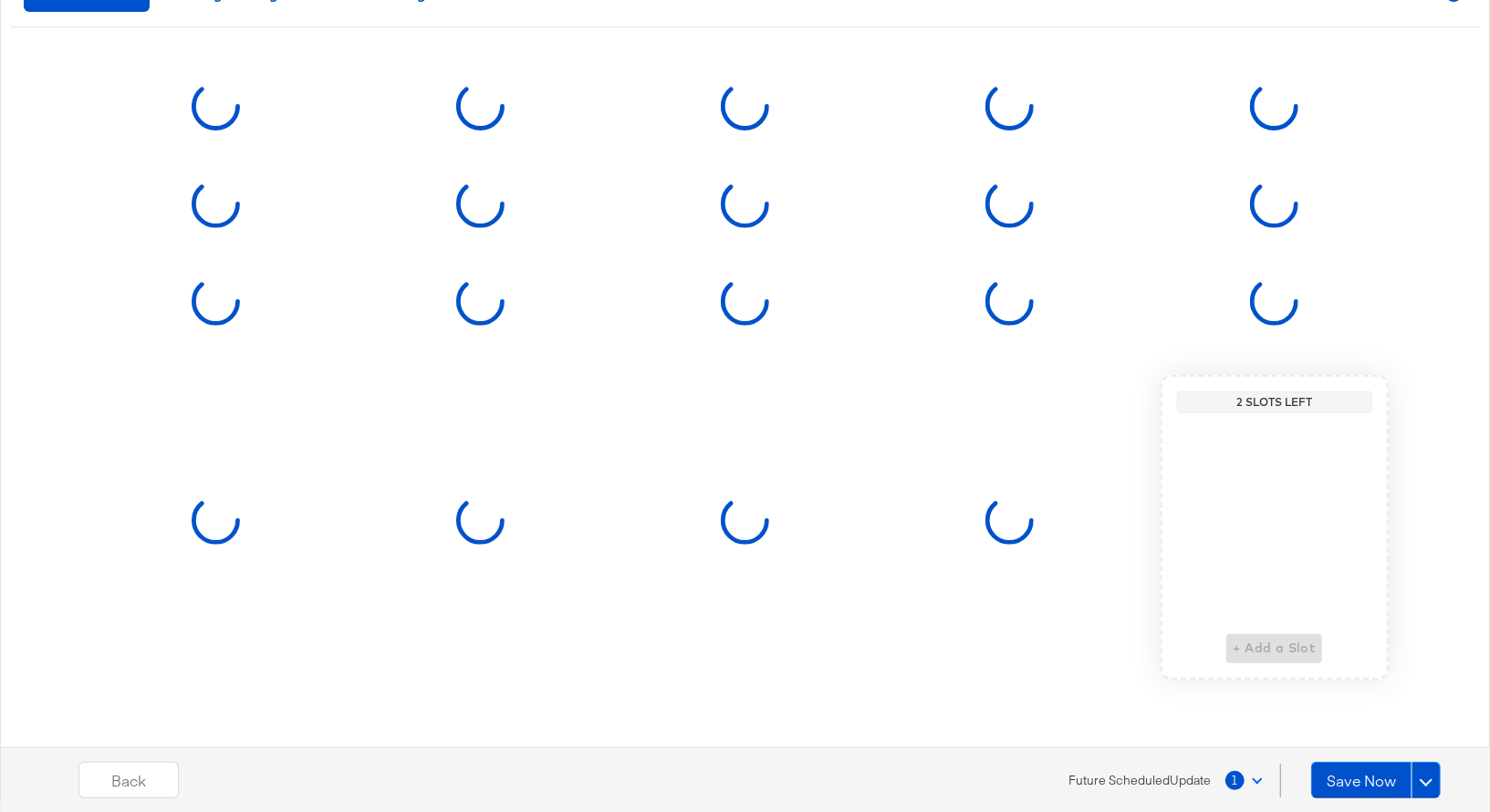
scroll to position [0, 0]
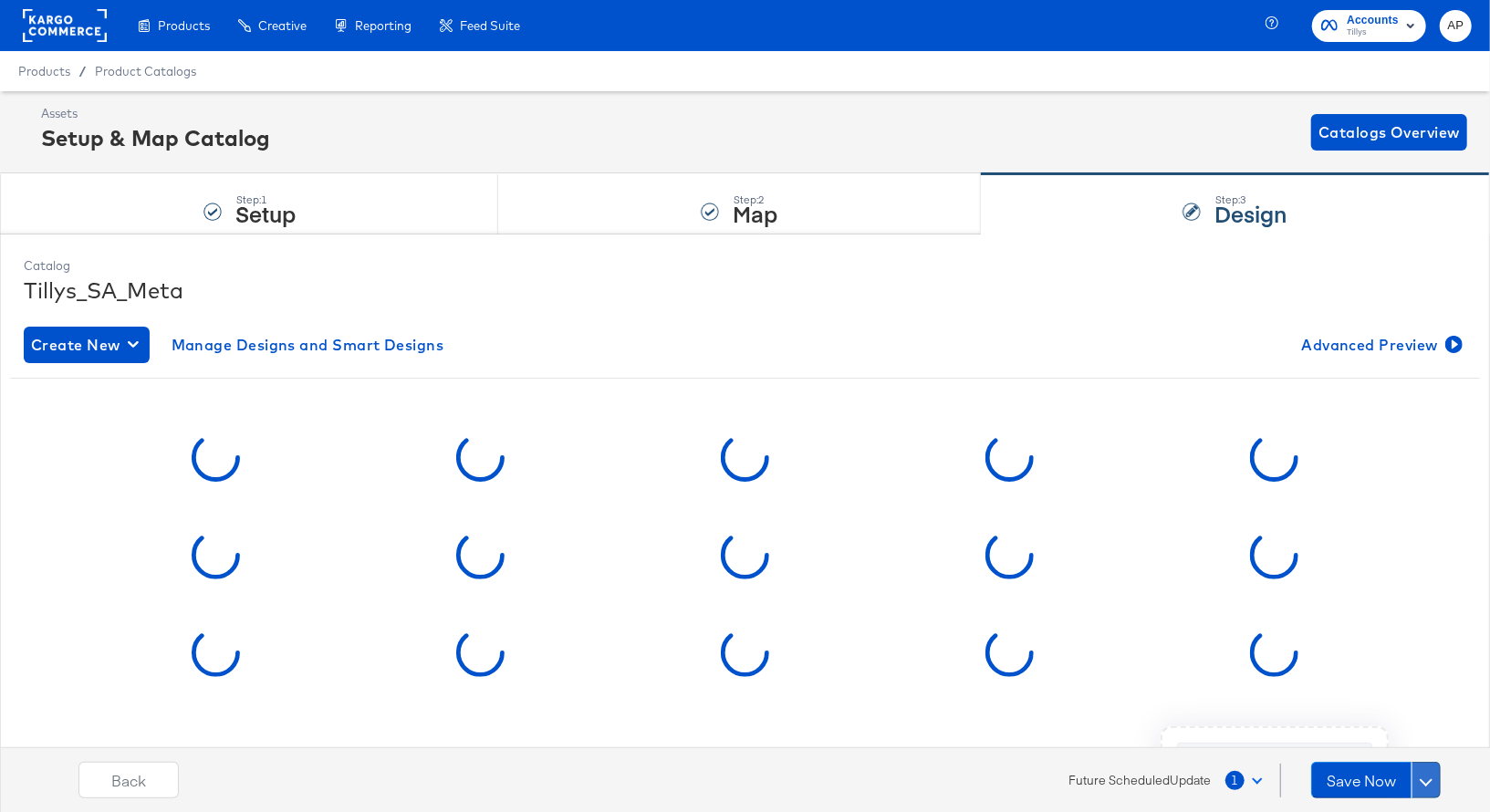
click at [1425, 778] on span at bounding box center [1426, 780] width 13 height 13
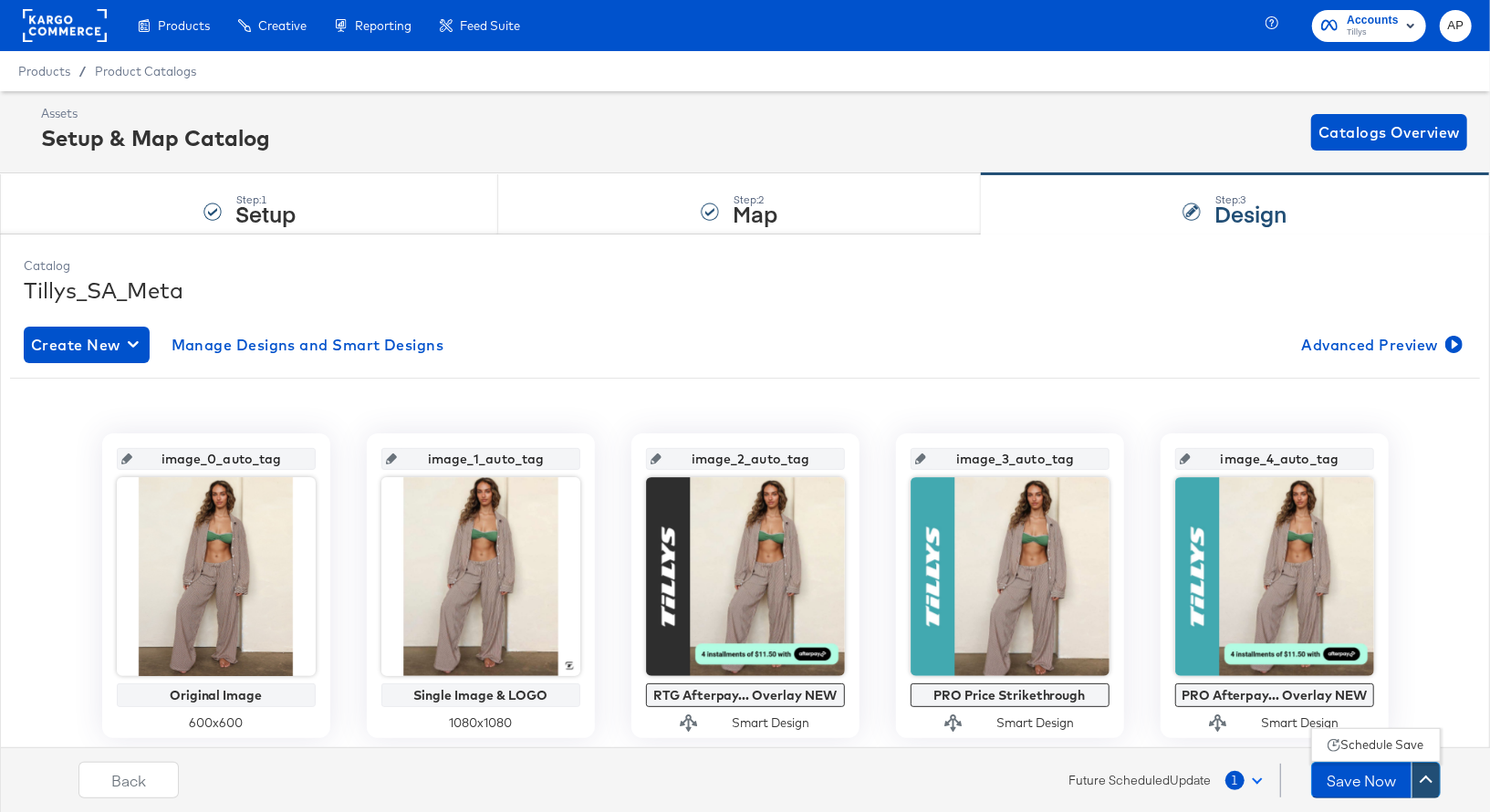
click at [1388, 741] on div "Schedule Save" at bounding box center [1382, 745] width 83 height 18
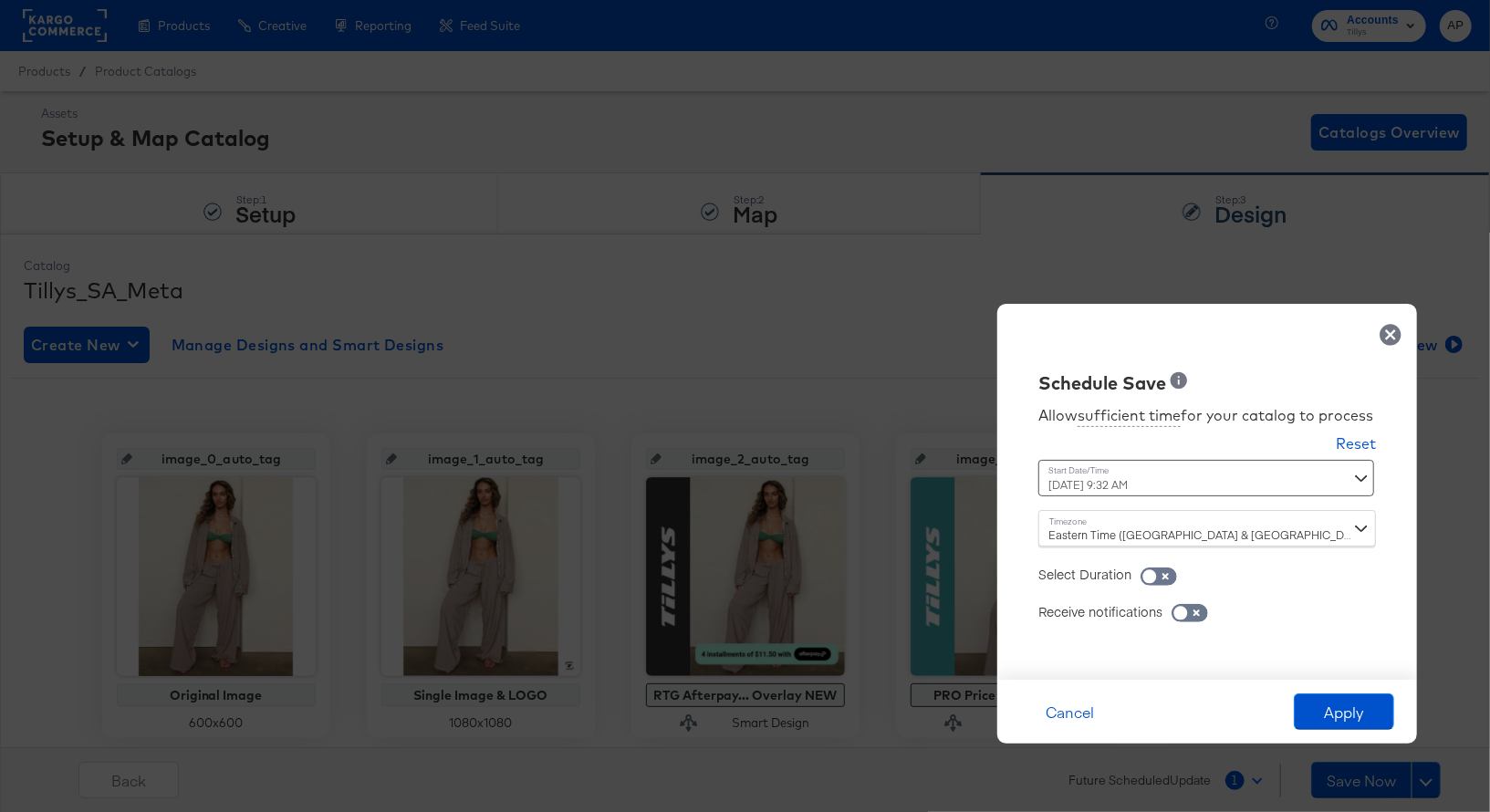
click at [1166, 480] on div "[DATE] 9:32 AM ‹ [DATE] › Su Mo Tu We Th Fr Sa 28 29 30 1 2 3 4 5 6 7 8 9 10 11…" at bounding box center [1162, 478] width 247 height 37
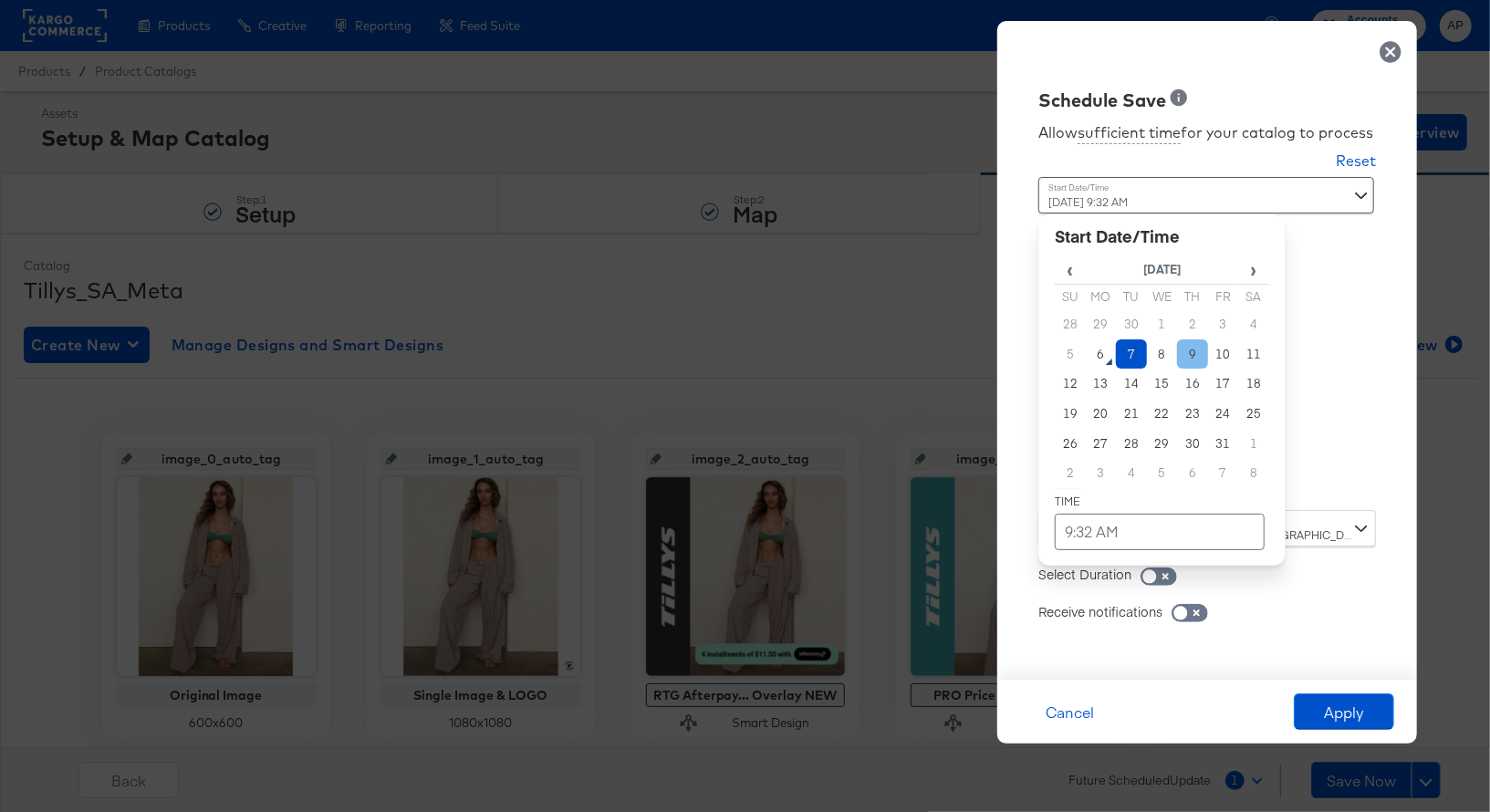
click at [1193, 356] on td "9" at bounding box center [1192, 354] width 31 height 30
click at [1103, 533] on td "9:32 AM" at bounding box center [1159, 531] width 210 height 37
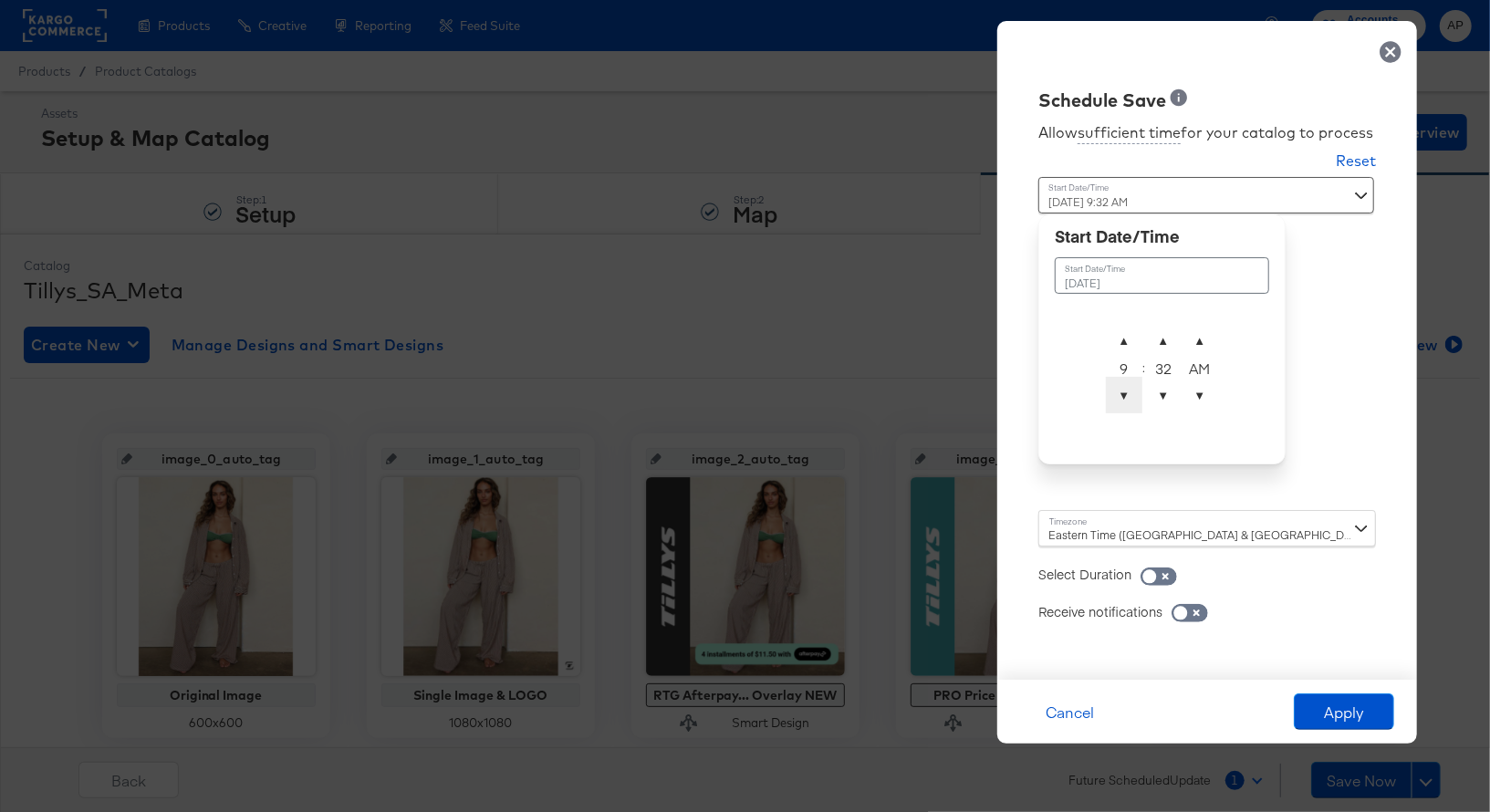
click at [1124, 397] on span "▼" at bounding box center [1124, 394] width 37 height 37
click at [1129, 401] on span "▼" at bounding box center [1124, 394] width 37 height 37
type input "[DATE] 5:32 AM"
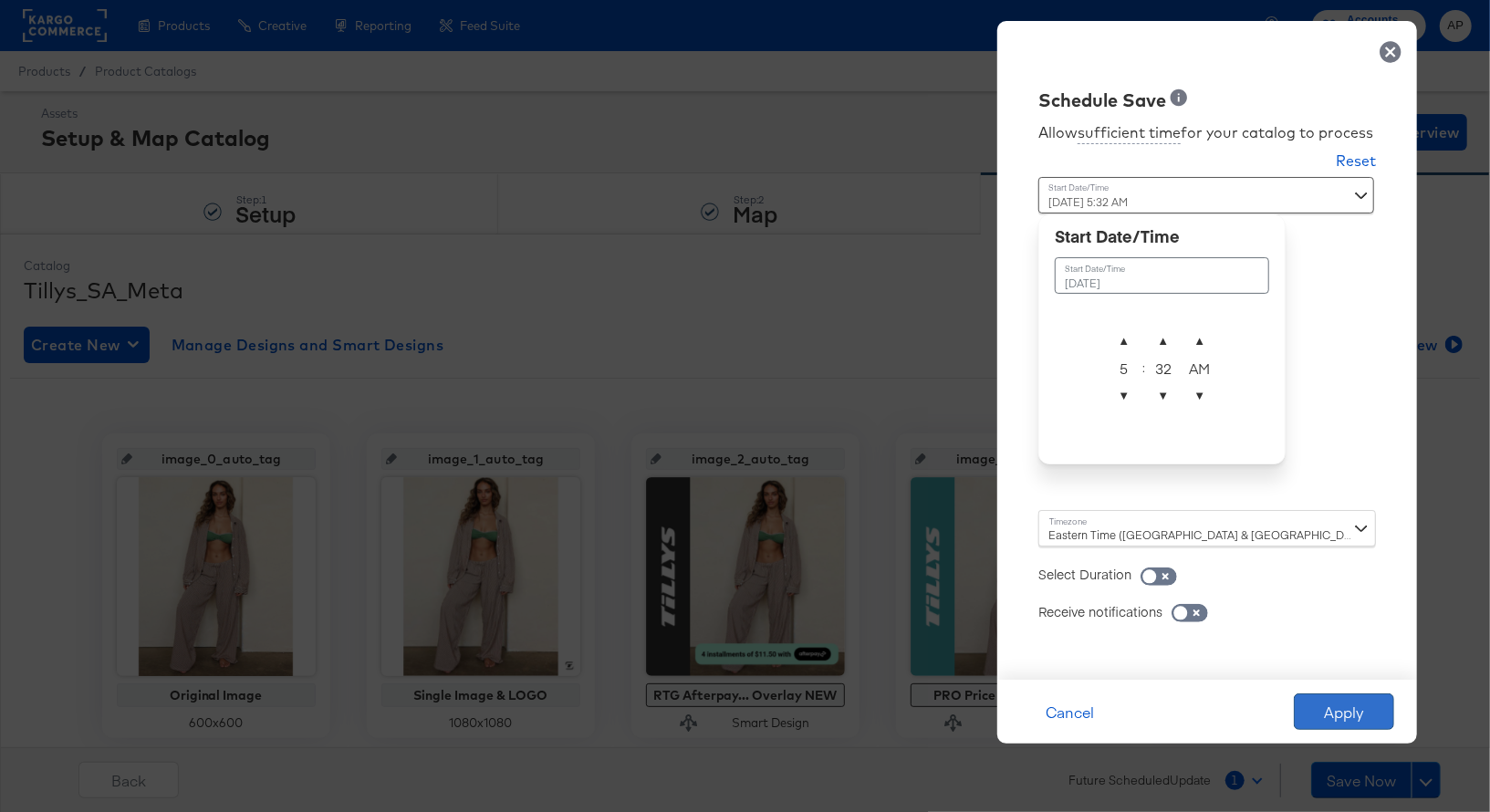
click at [1344, 711] on button "Apply" at bounding box center [1343, 711] width 100 height 37
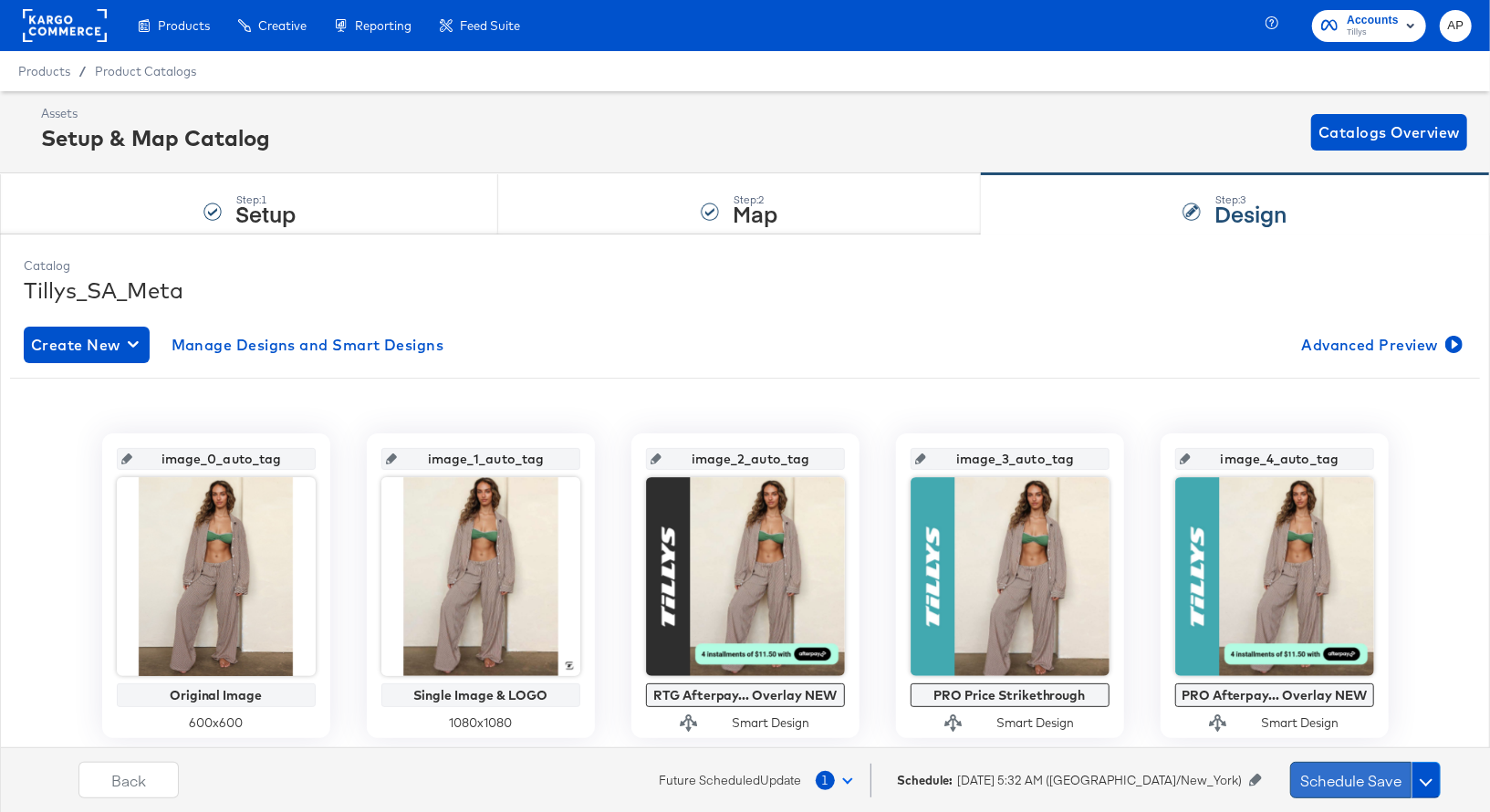
click at [1366, 782] on button "Schedule Save" at bounding box center [1351, 779] width 122 height 37
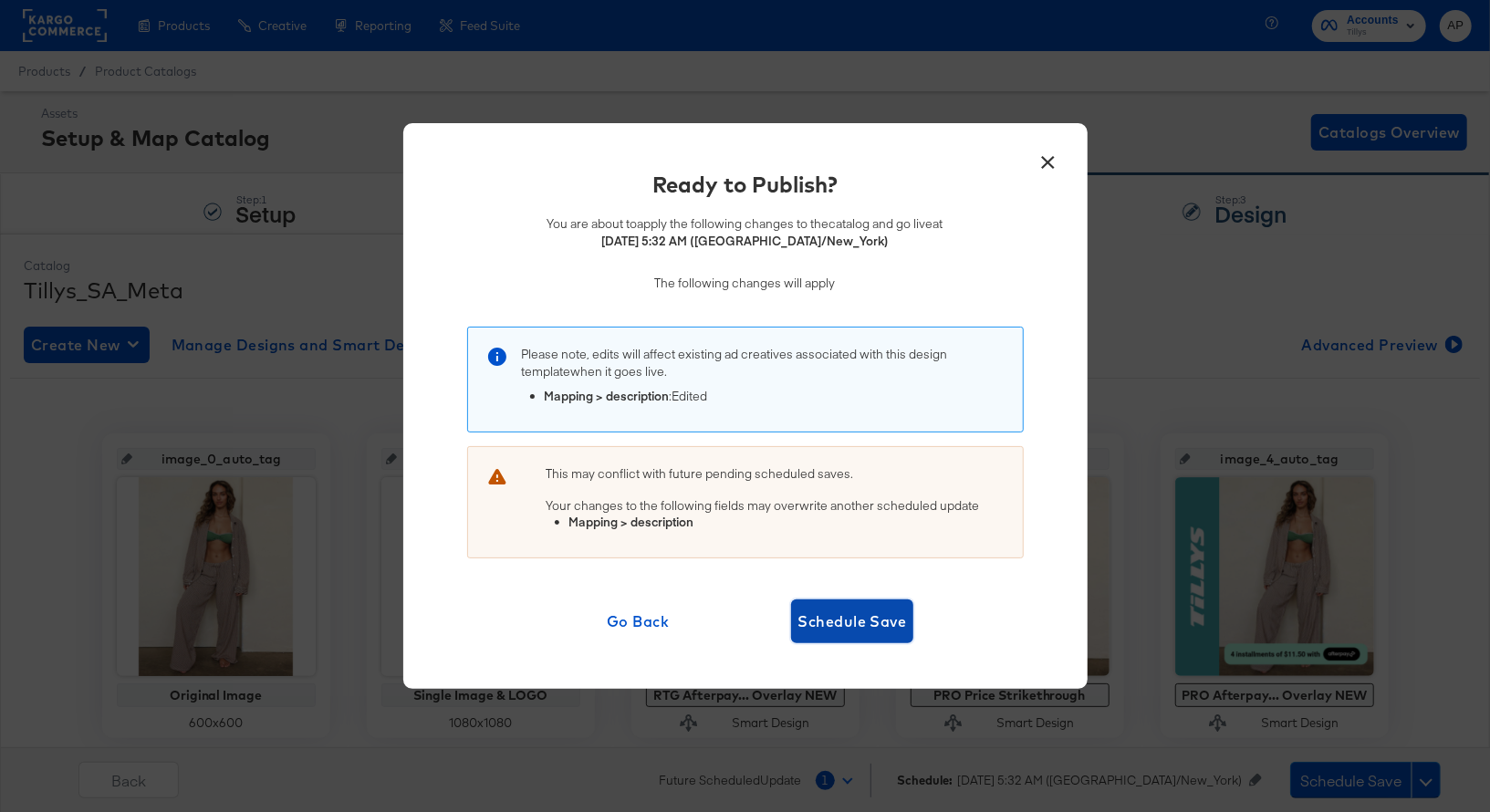
click at [861, 622] on span "Schedule Save" at bounding box center [852, 621] width 109 height 25
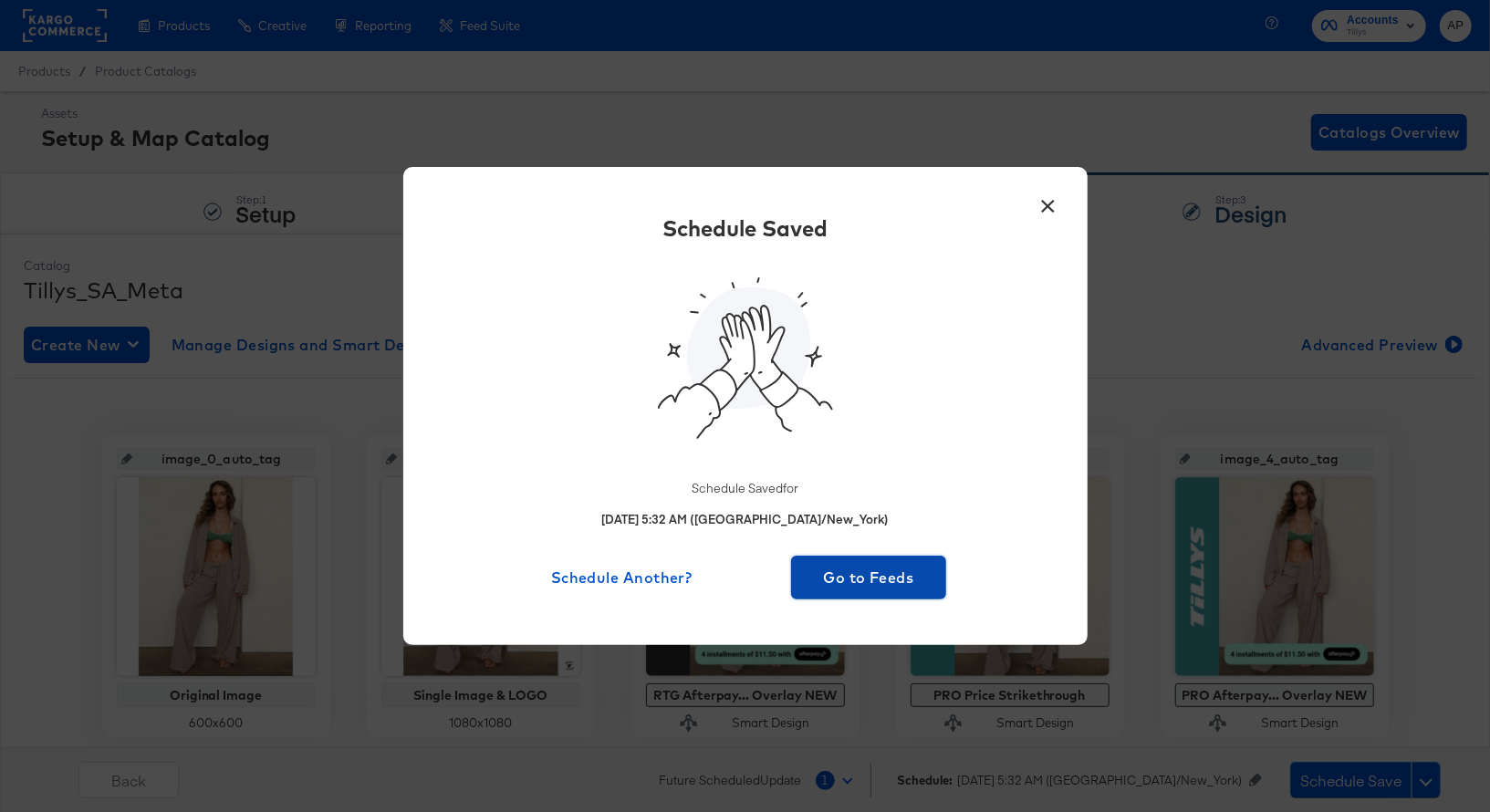
click at [888, 577] on span "Go to Feeds" at bounding box center [868, 577] width 141 height 25
